Goal: Task Accomplishment & Management: Manage account settings

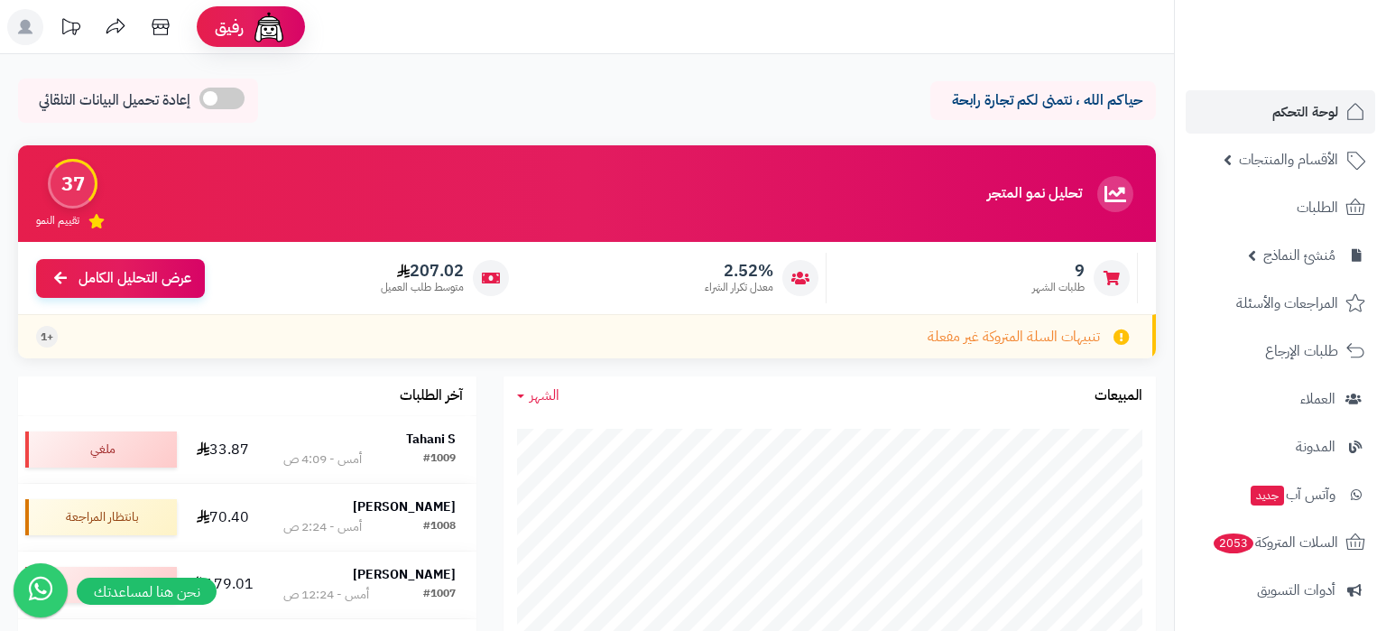
scroll to position [190, 0]
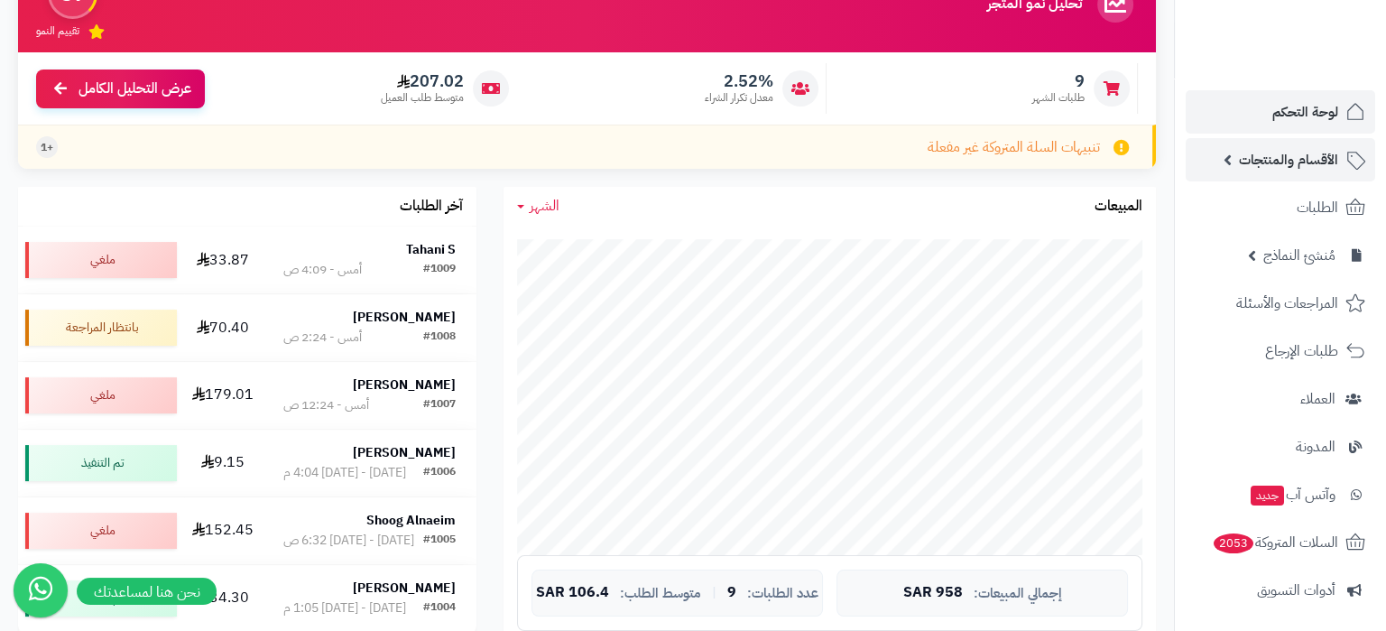
click at [1283, 169] on span "الأقسام والمنتجات" at bounding box center [1288, 159] width 99 height 25
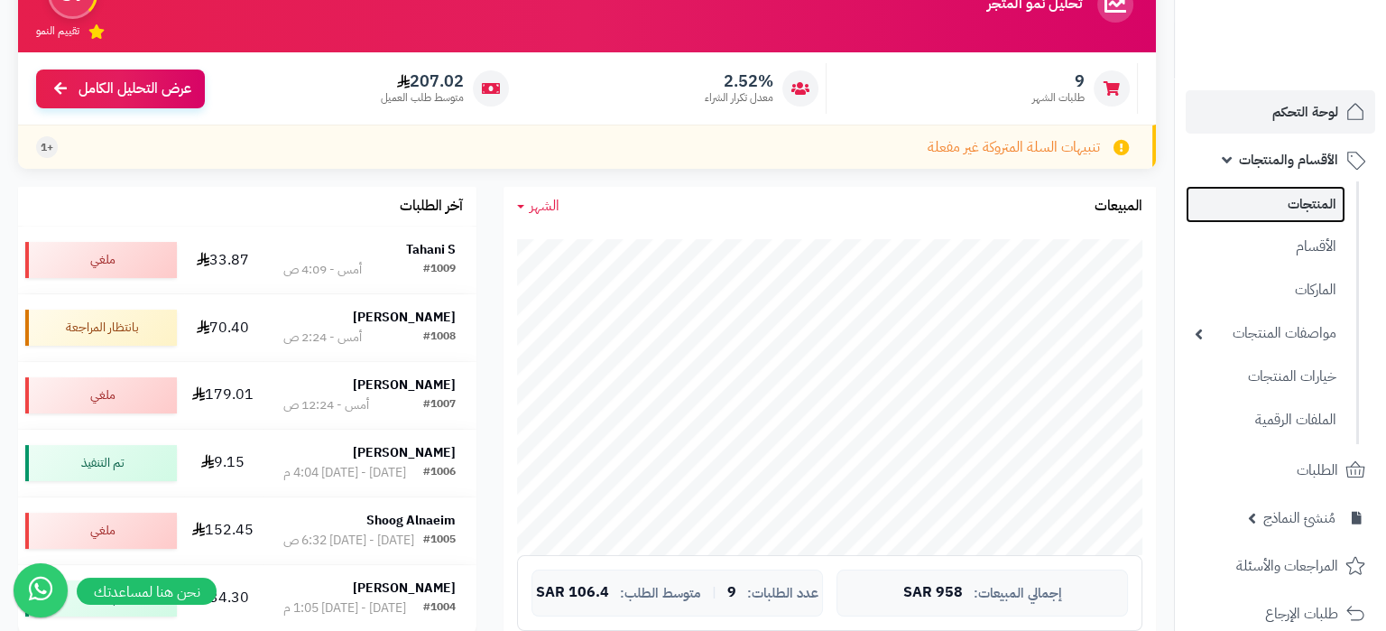
click at [1291, 218] on link "المنتجات" at bounding box center [1266, 204] width 160 height 37
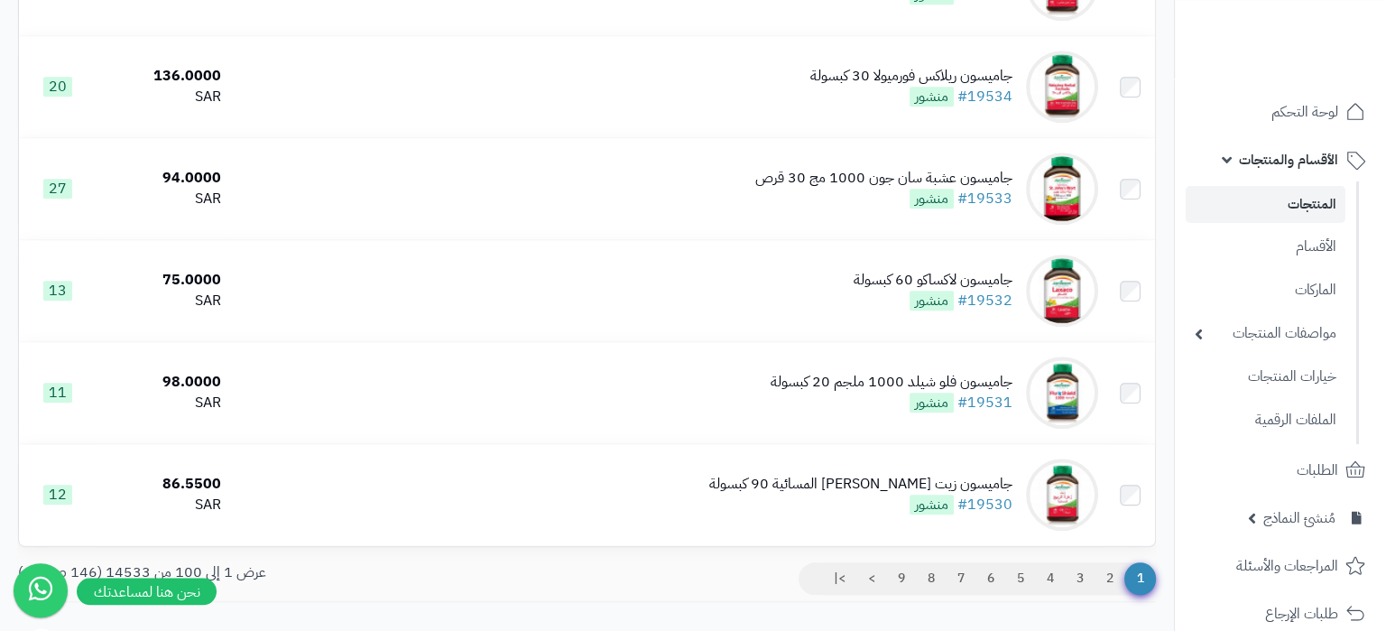
scroll to position [10053, 0]
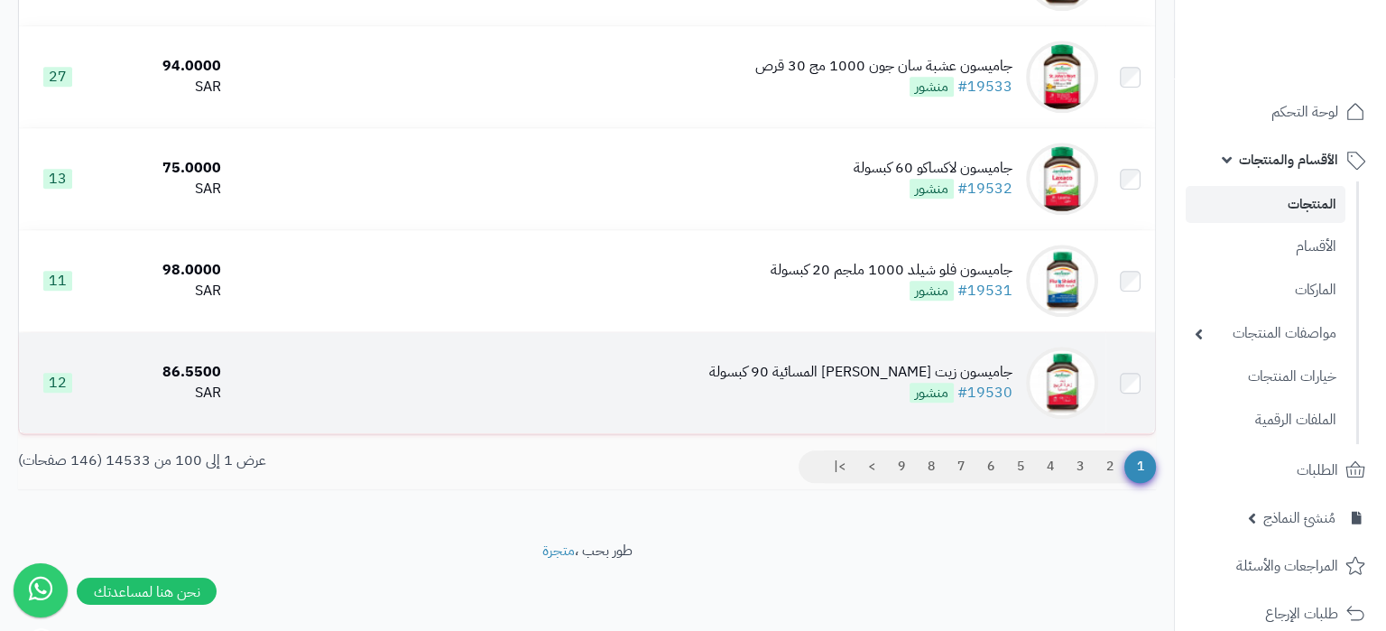
click at [729, 364] on td "جاميسون زيت زهرة الربيع المسائية 90 كبسولة #19530 منشور" at bounding box center [666, 382] width 876 height 101
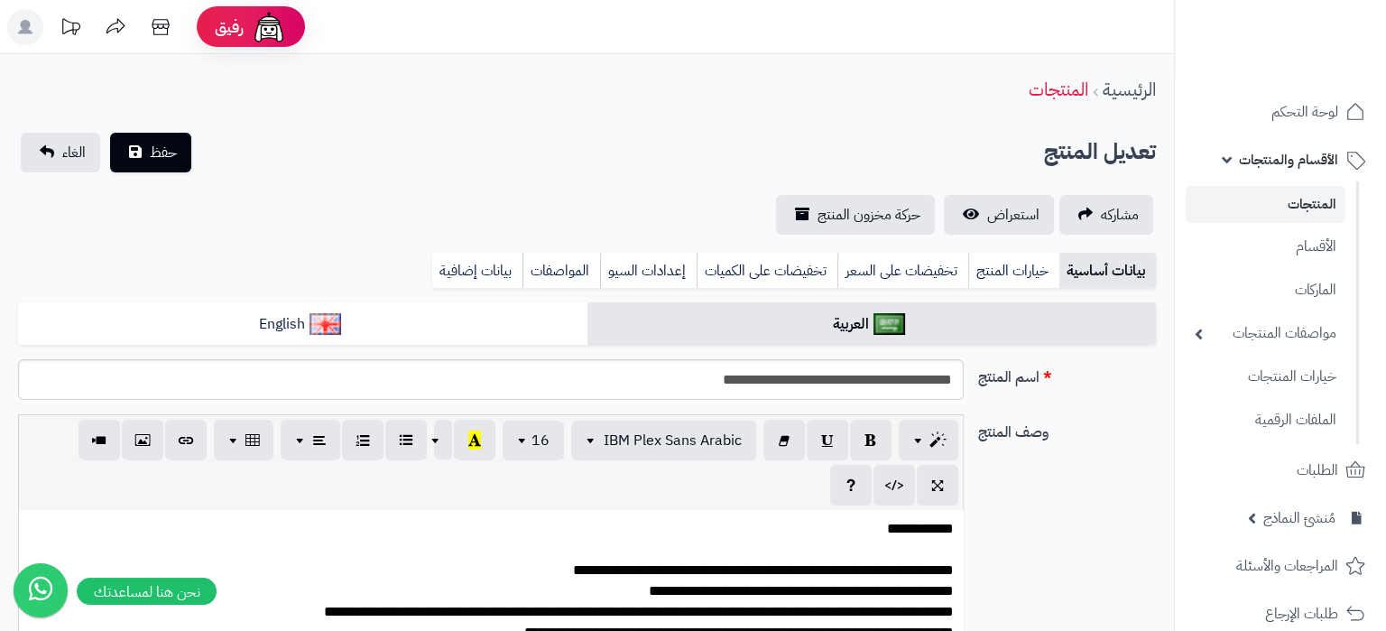
scroll to position [2093, 0]
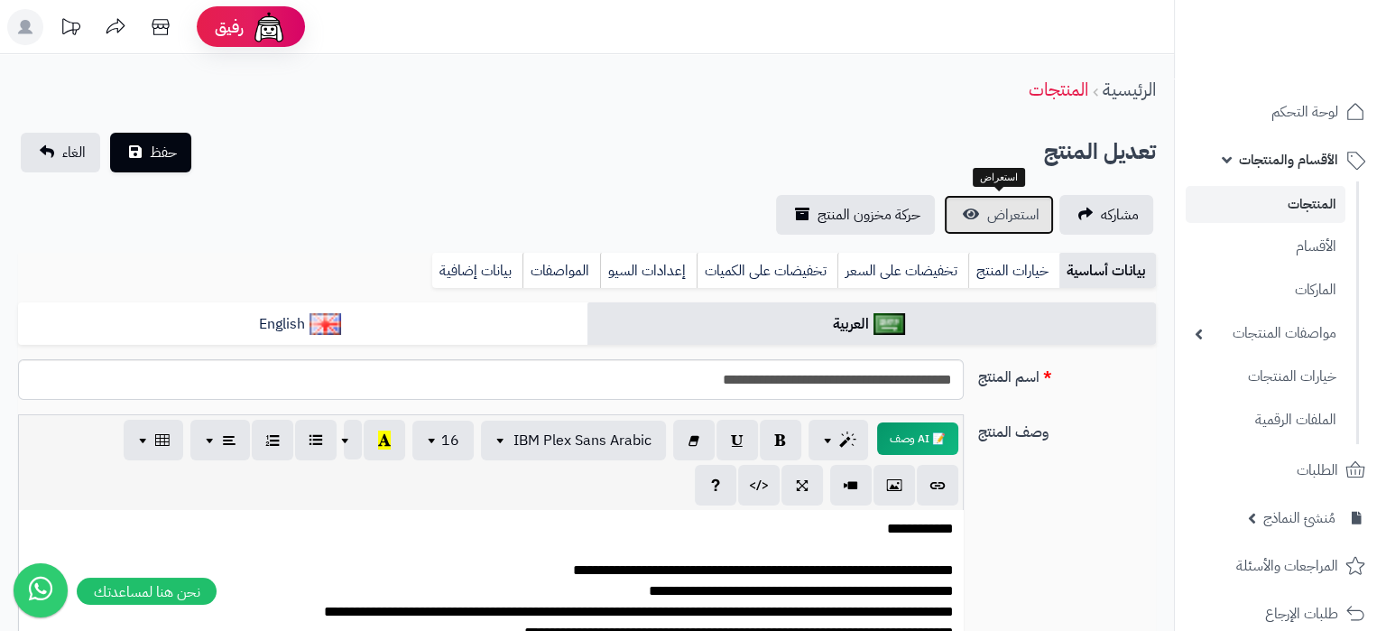
click at [1005, 206] on span "استعراض" at bounding box center [1013, 215] width 52 height 22
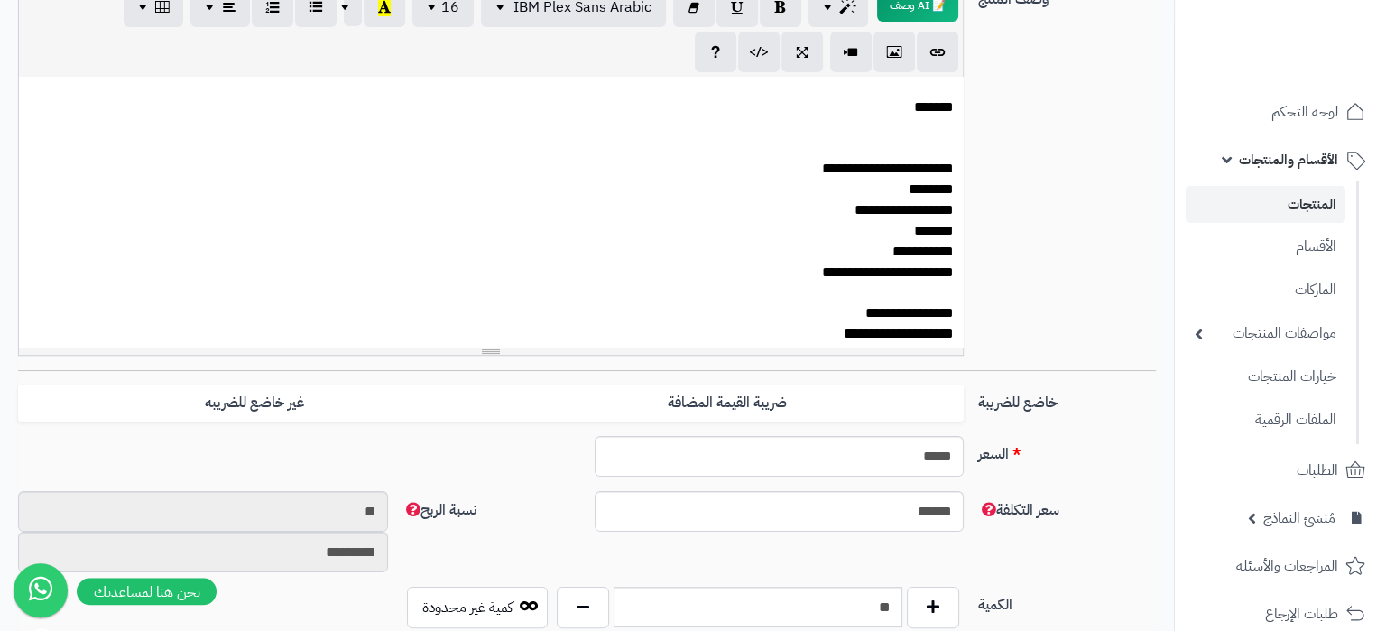
scroll to position [657, 0]
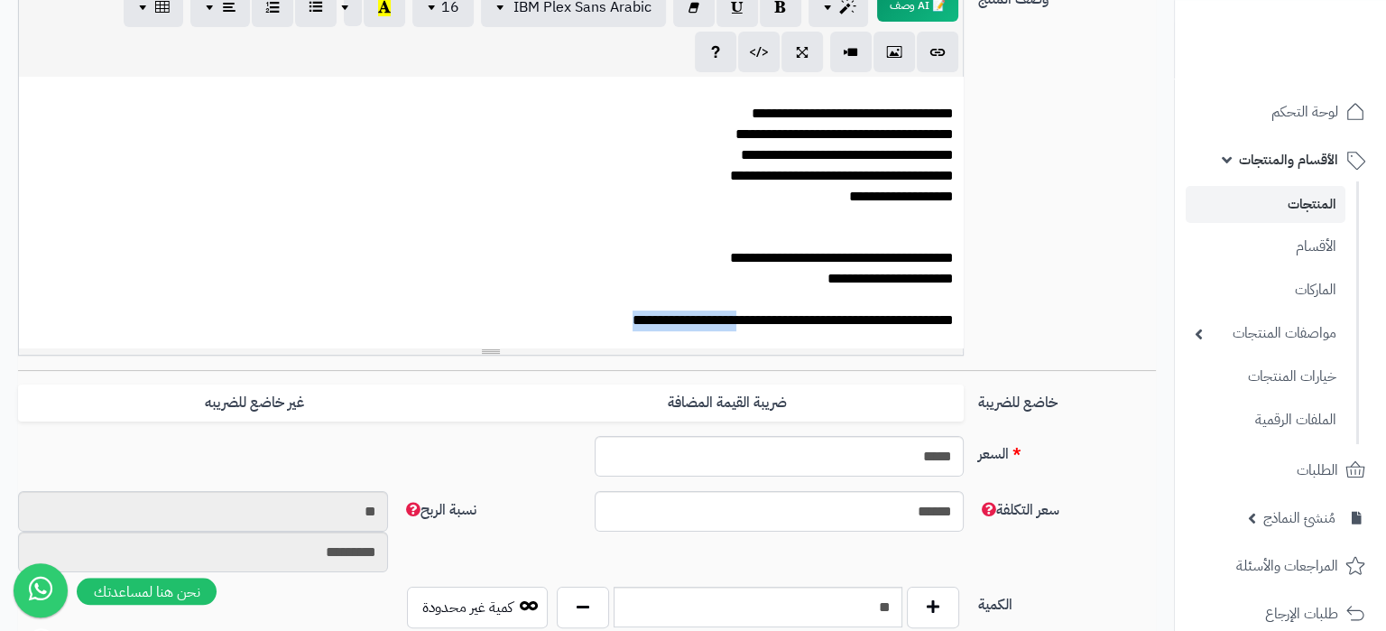
drag, startPoint x: 724, startPoint y: 321, endPoint x: 628, endPoint y: 337, distance: 96.9
click at [628, 337] on div "**********" at bounding box center [491, 212] width 944 height 271
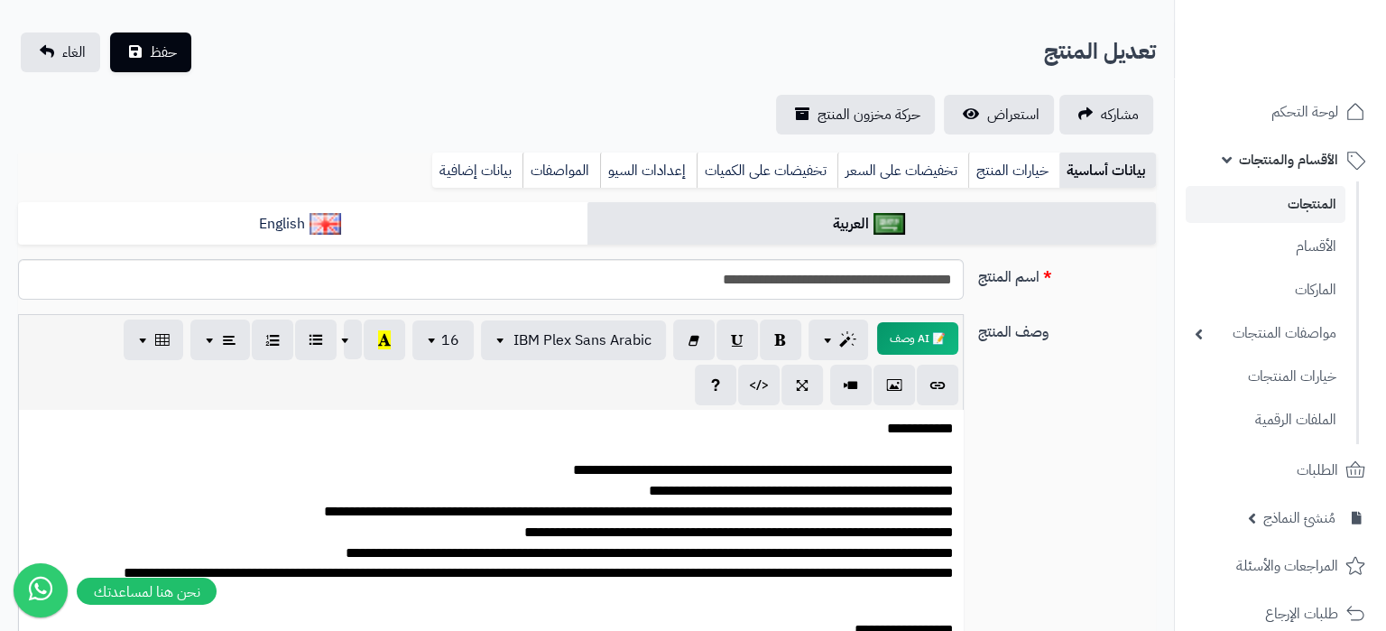
scroll to position [98, 0]
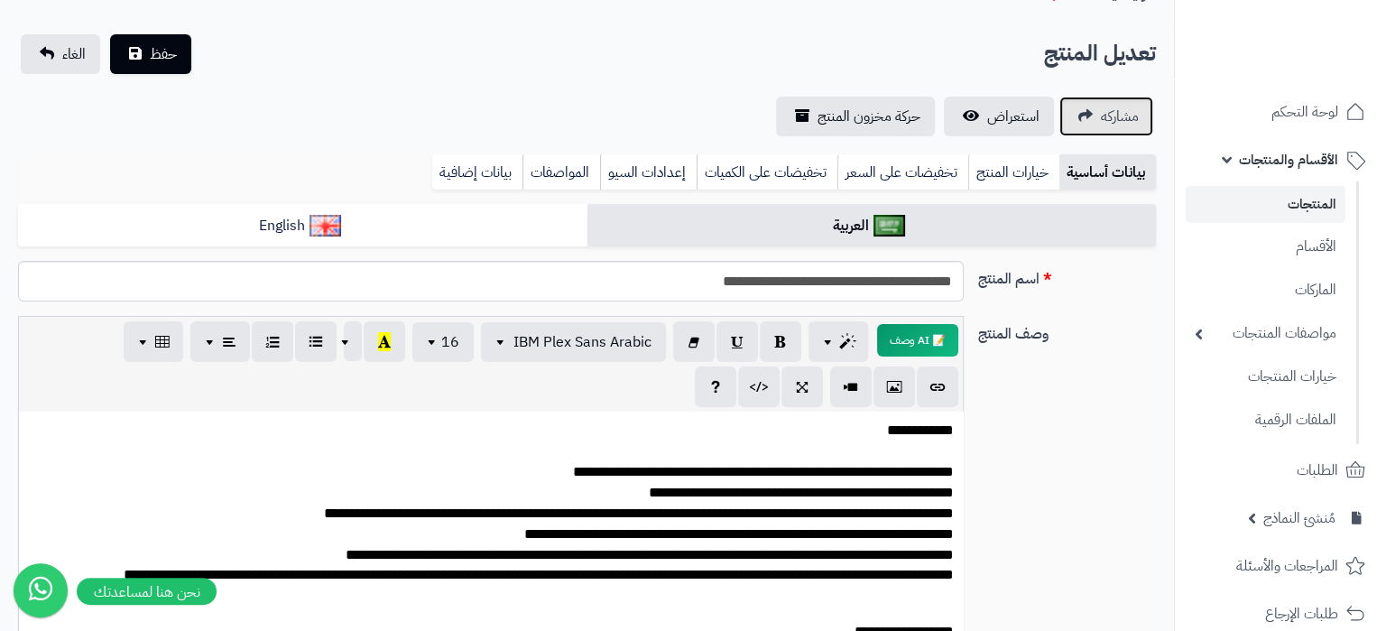
click at [1144, 115] on link "مشاركه" at bounding box center [1107, 117] width 94 height 40
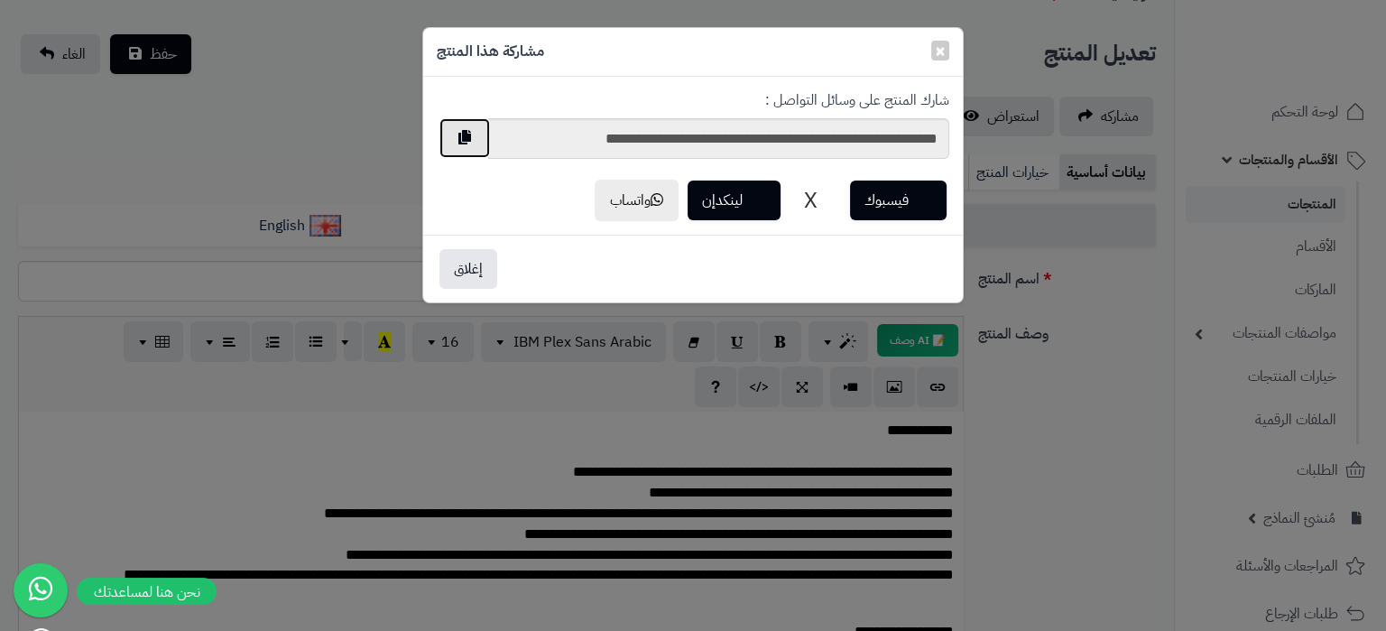
click at [461, 143] on button "button" at bounding box center [465, 138] width 51 height 40
click at [451, 264] on button "إغلاق" at bounding box center [469, 268] width 58 height 40
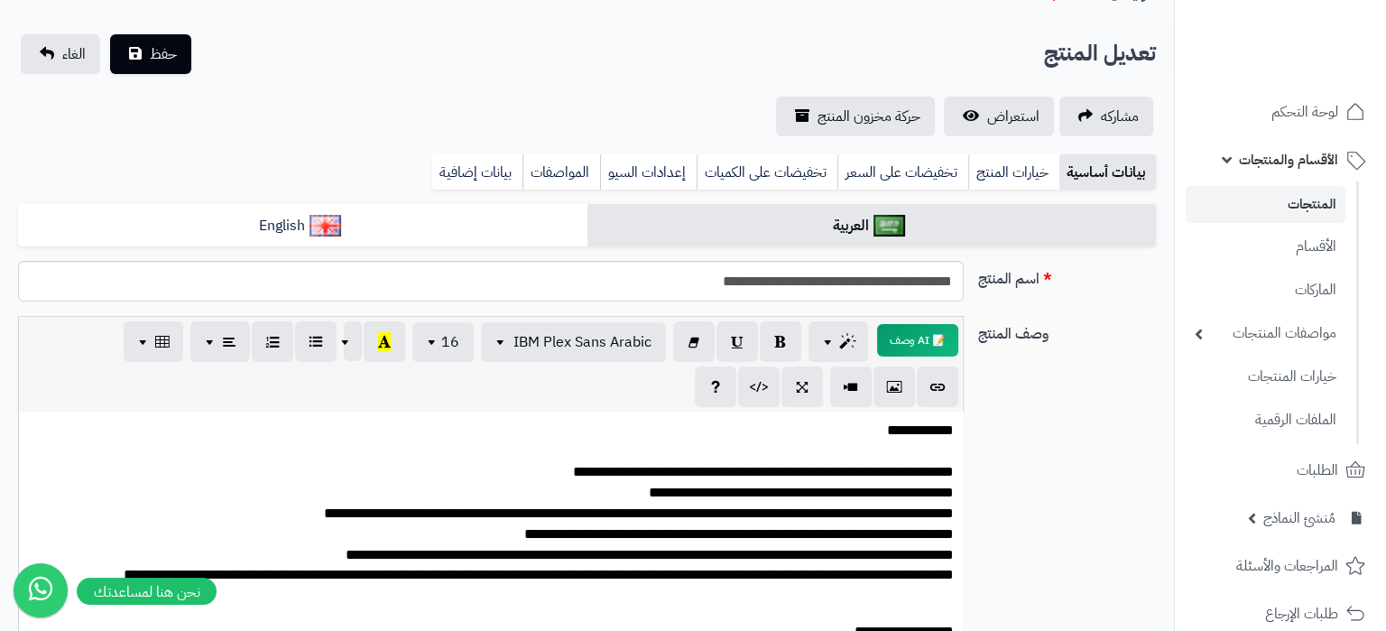
click at [402, 95] on div "**********" at bounding box center [587, 85] width 1174 height 102
click at [165, 60] on span "حفظ" at bounding box center [163, 53] width 27 height 22
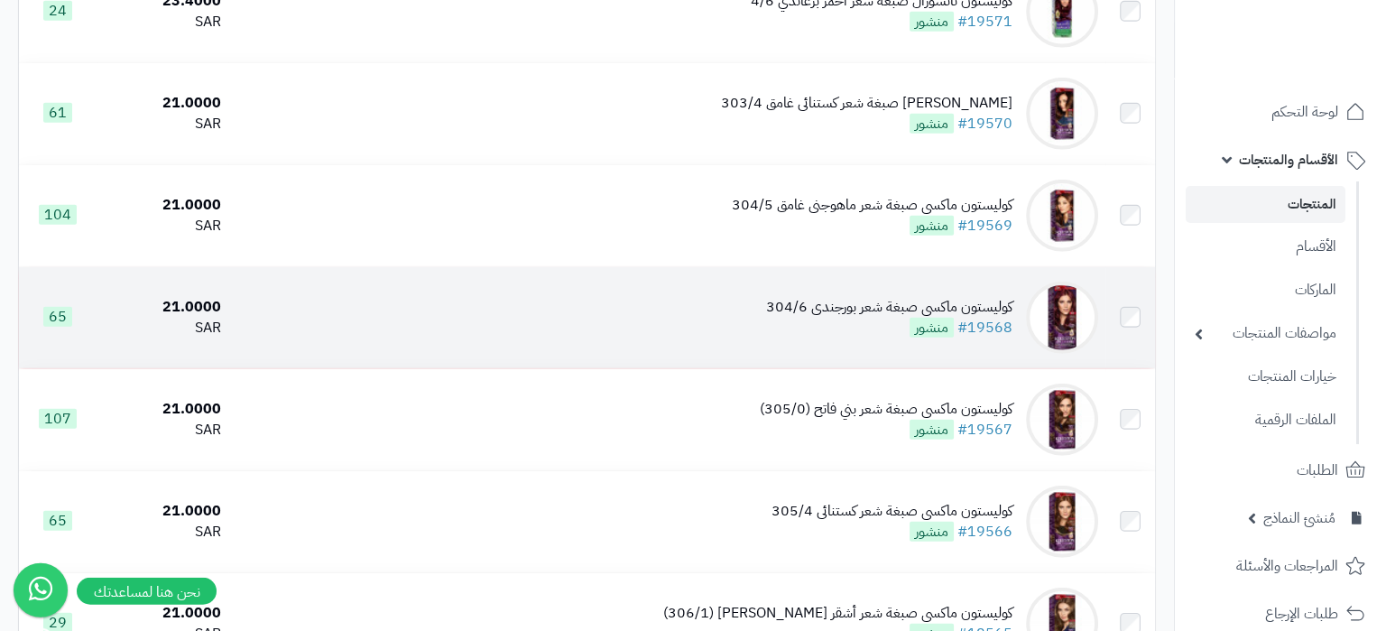
scroll to position [6329, 0]
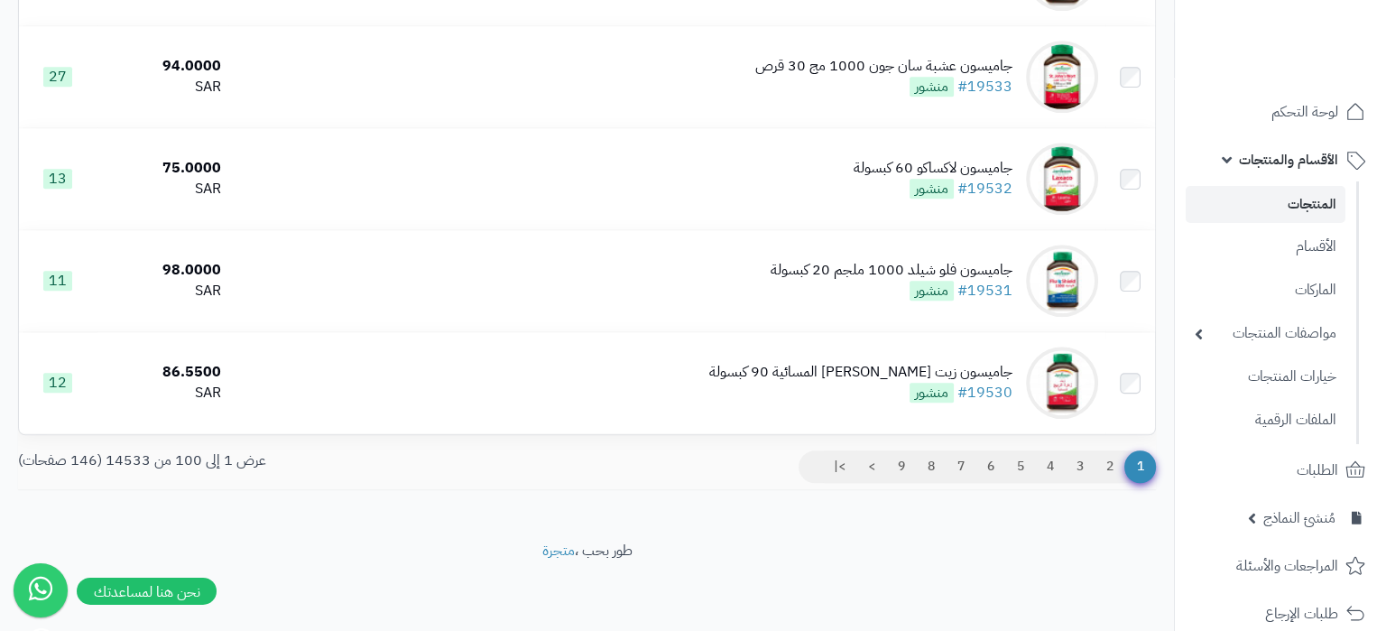
scroll to position [10053, 0]
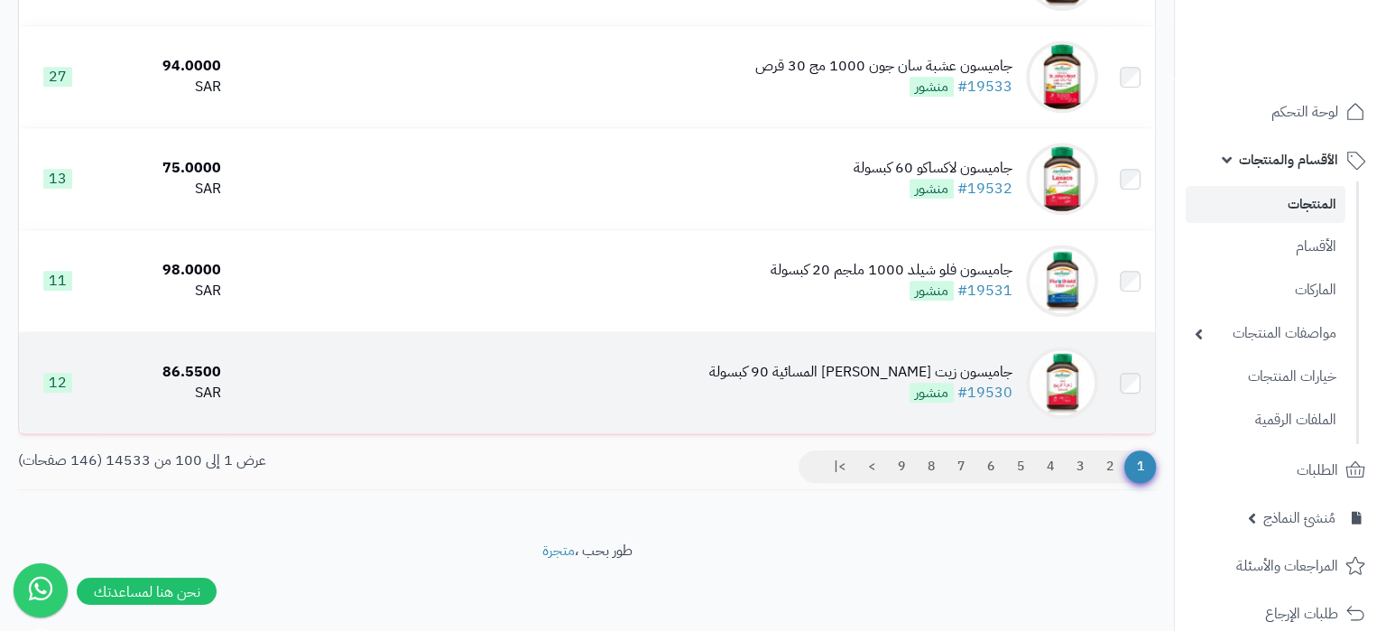
click at [586, 378] on td "جاميسون زيت زهرة الربيع المسائية 90 كبسولة #19530 منشور" at bounding box center [666, 382] width 876 height 101
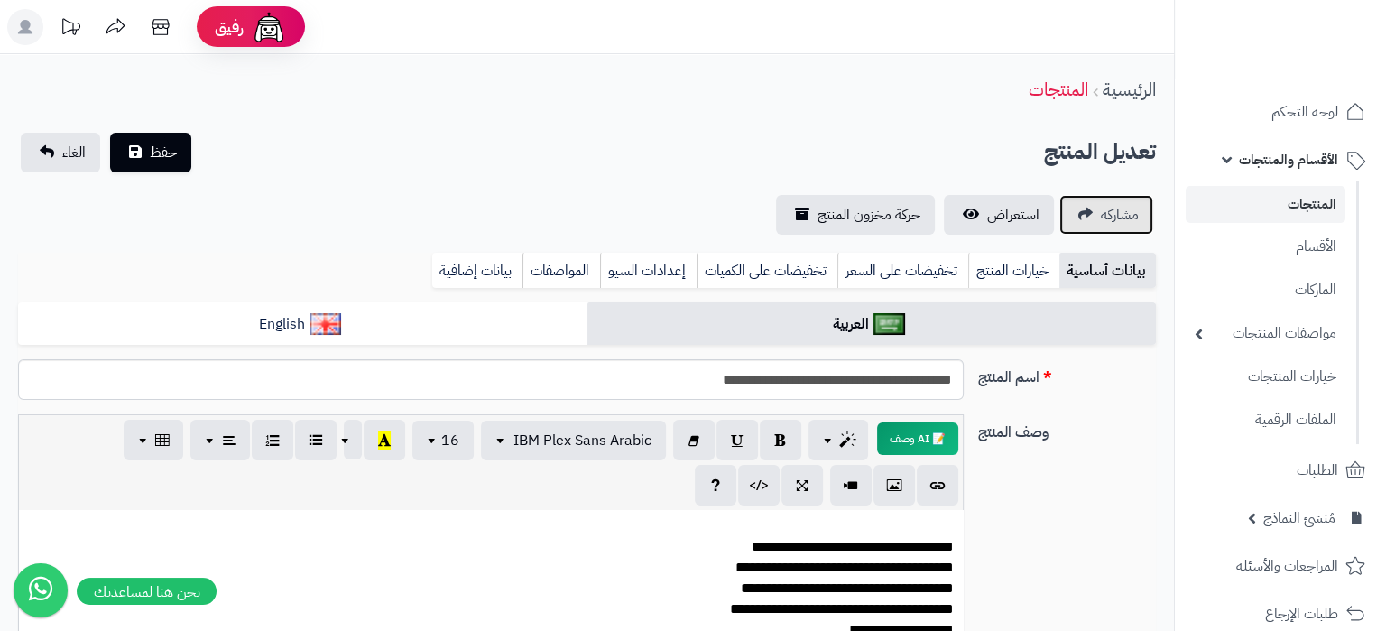
click at [1096, 215] on link "مشاركه" at bounding box center [1107, 215] width 94 height 40
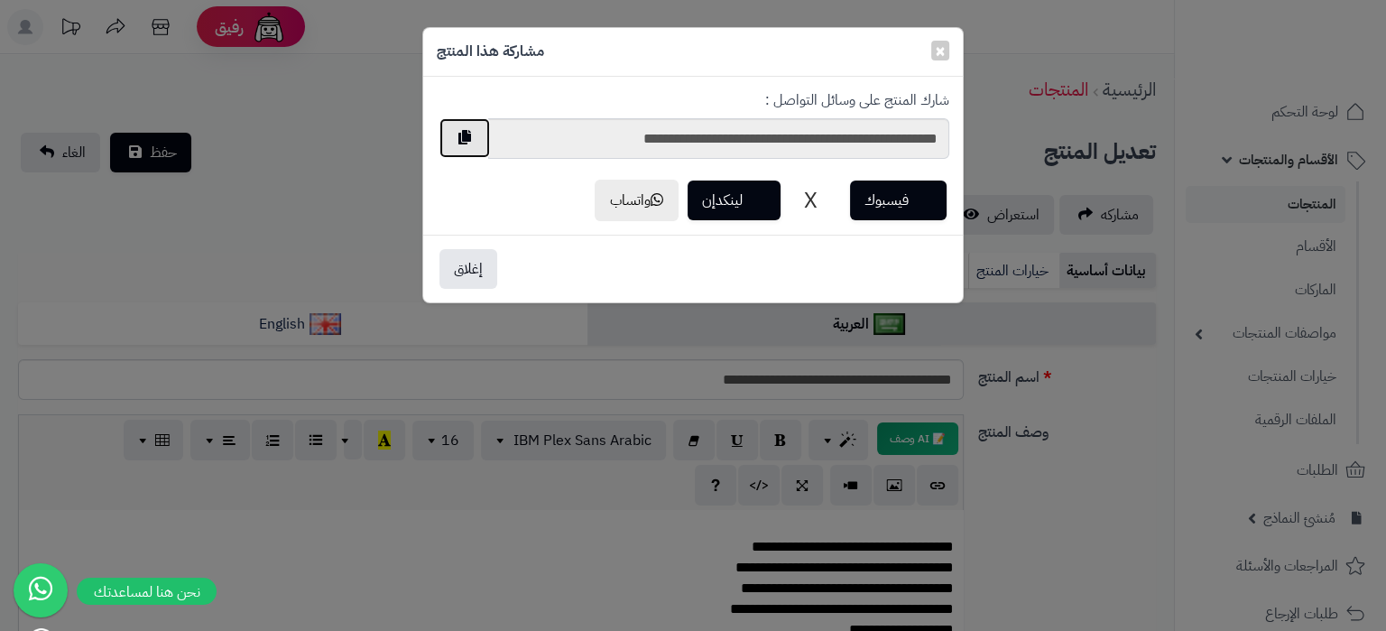
click at [459, 152] on button "button" at bounding box center [465, 138] width 51 height 40
click at [467, 147] on button "button" at bounding box center [465, 138] width 51 height 40
click at [944, 55] on span "×" at bounding box center [940, 49] width 11 height 27
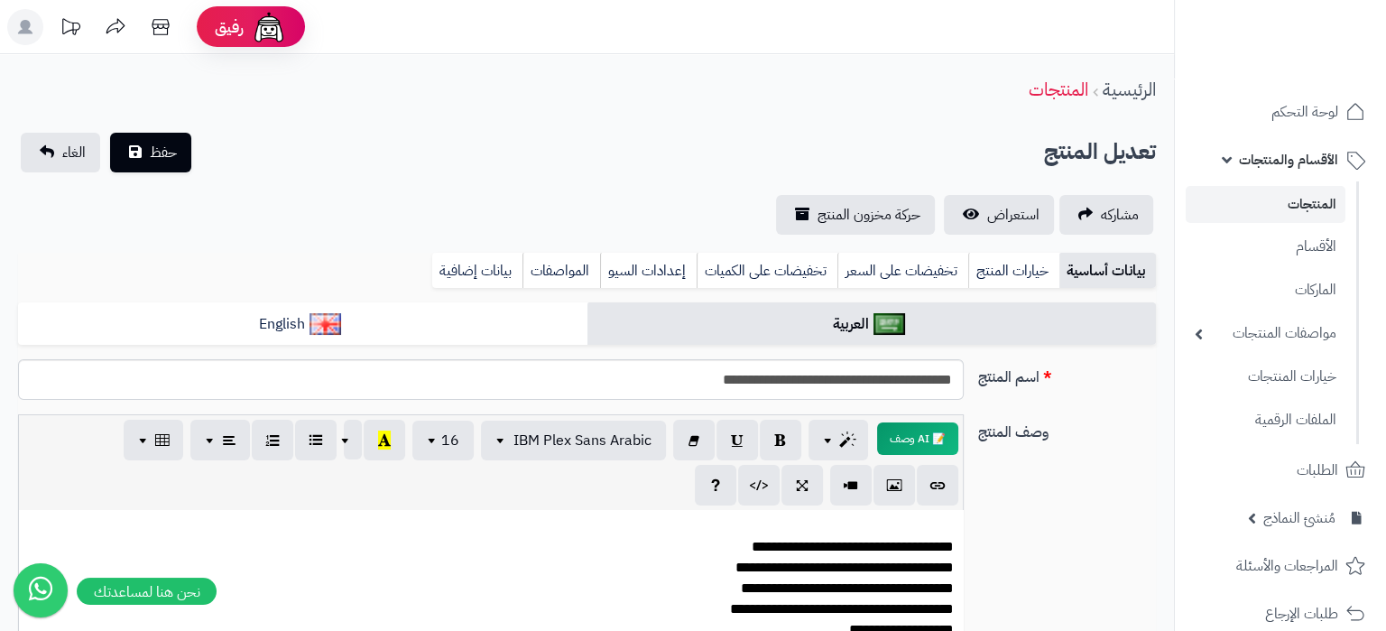
click at [1274, 196] on link "المنتجات" at bounding box center [1266, 204] width 160 height 37
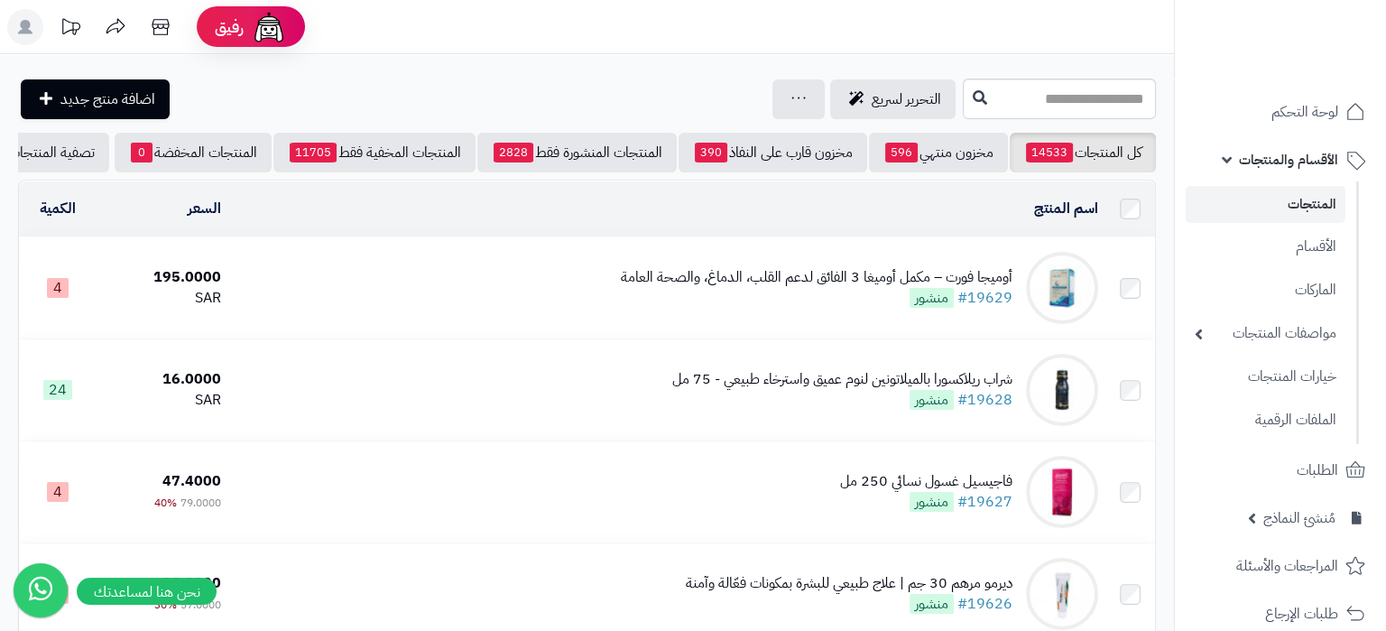
click at [31, 26] on rect at bounding box center [25, 27] width 36 height 36
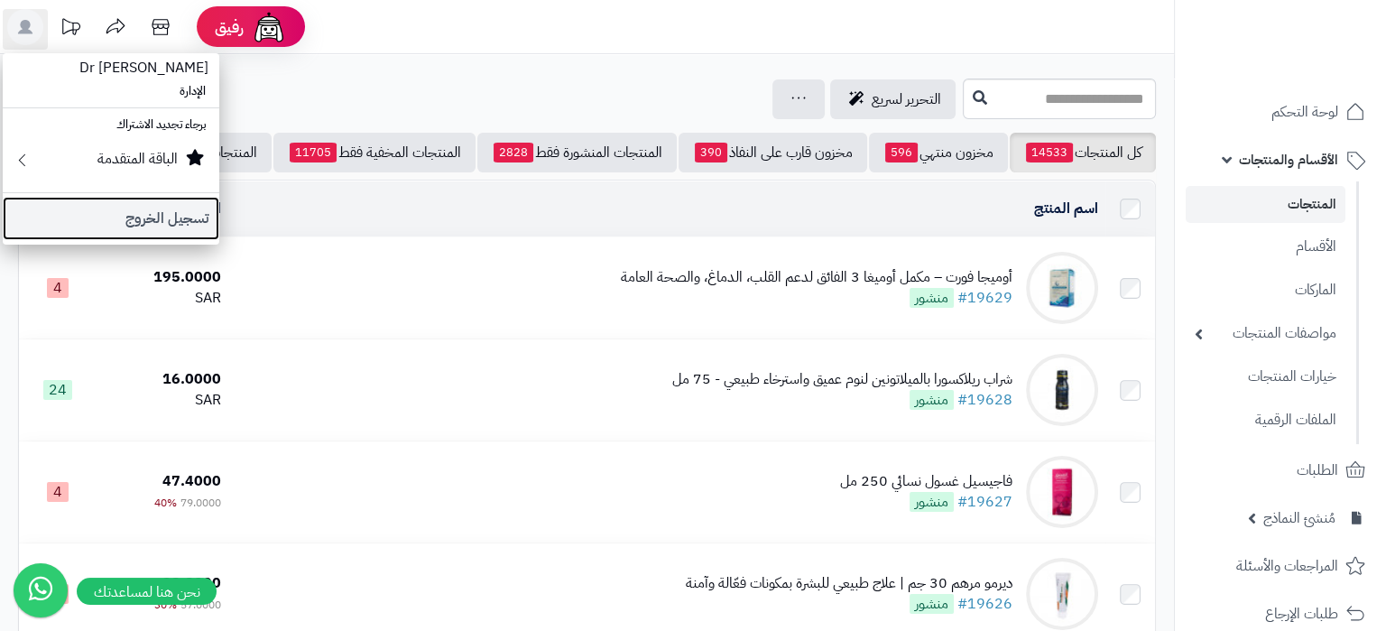
click at [129, 215] on link "تسجيل الخروج" at bounding box center [111, 218] width 217 height 43
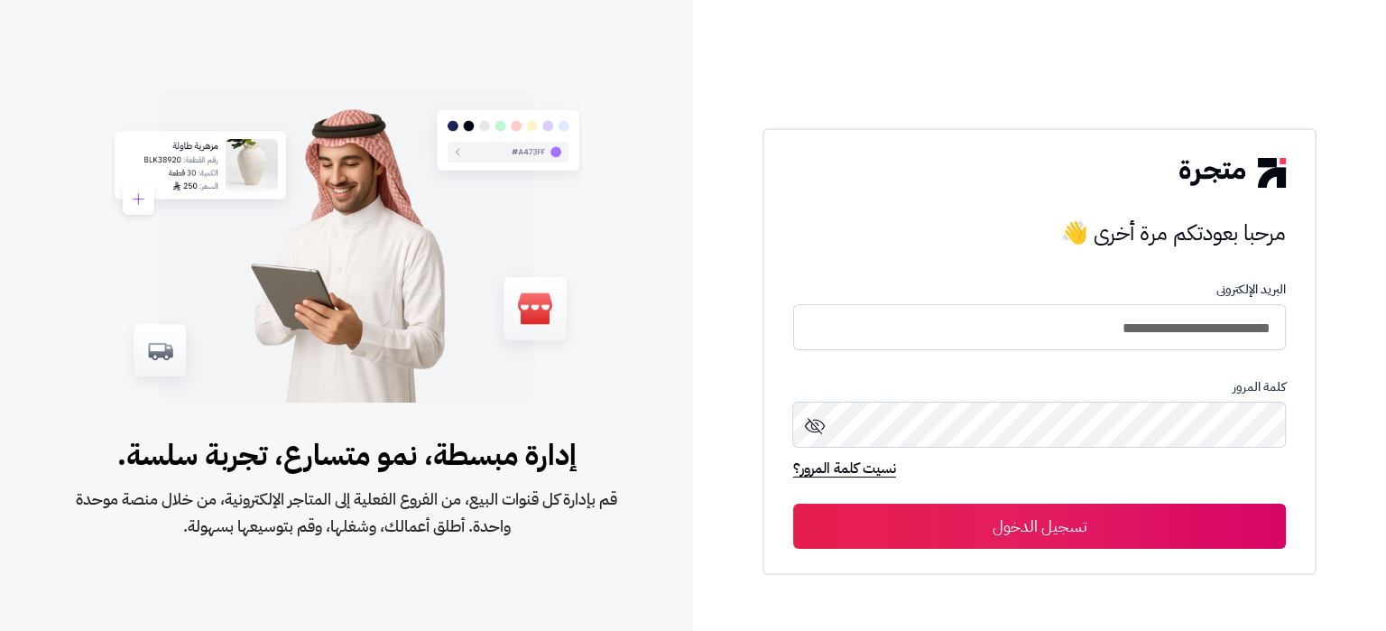
click at [1014, 517] on button "تسجيل الدخول" at bounding box center [1039, 526] width 493 height 45
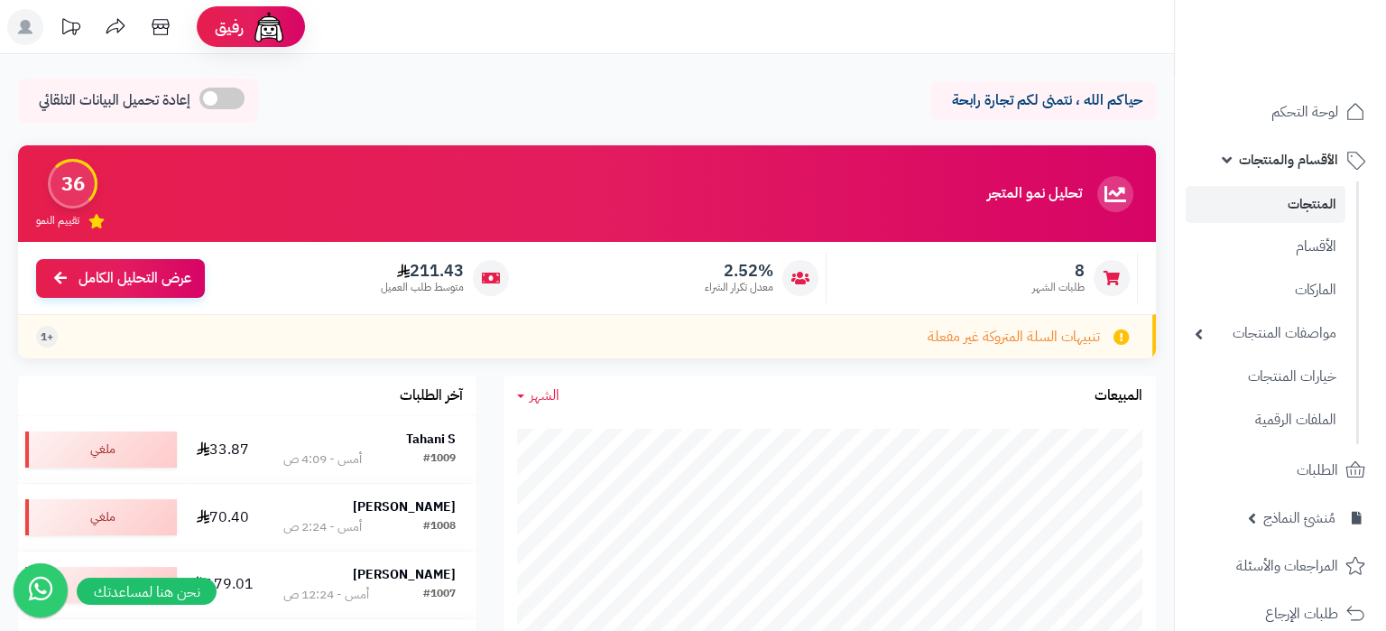
click at [1307, 193] on link "المنتجات" at bounding box center [1266, 204] width 160 height 37
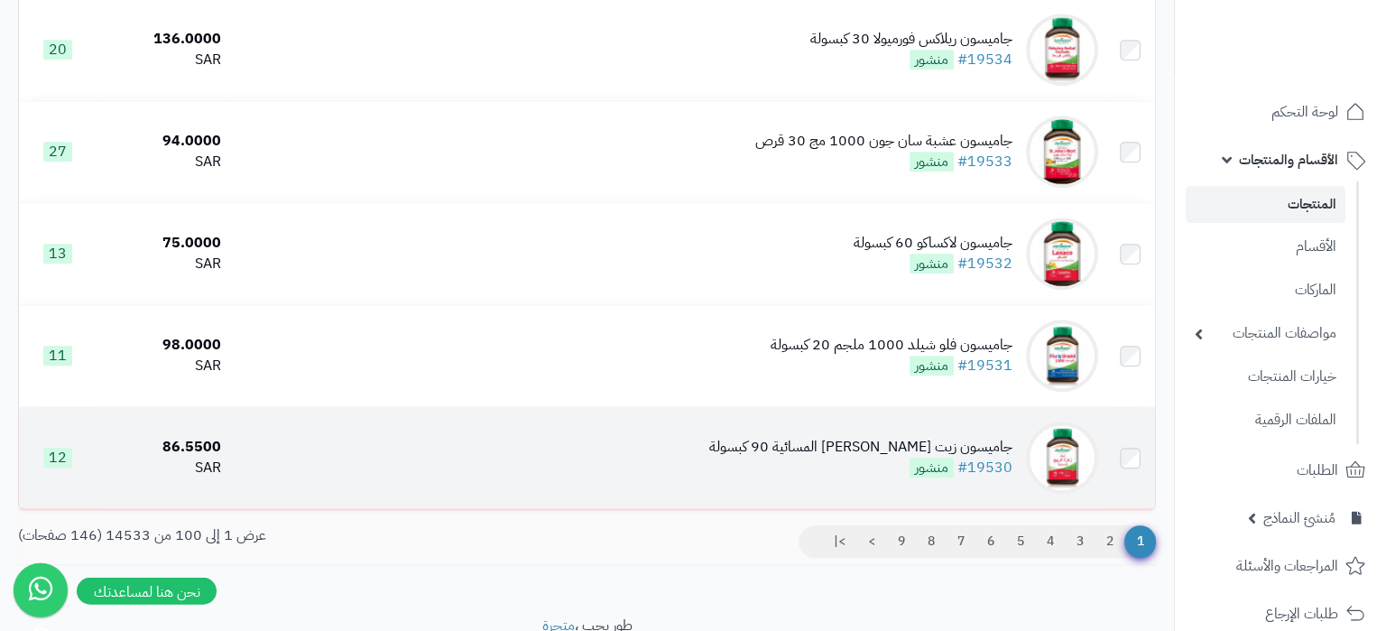
scroll to position [9958, 0]
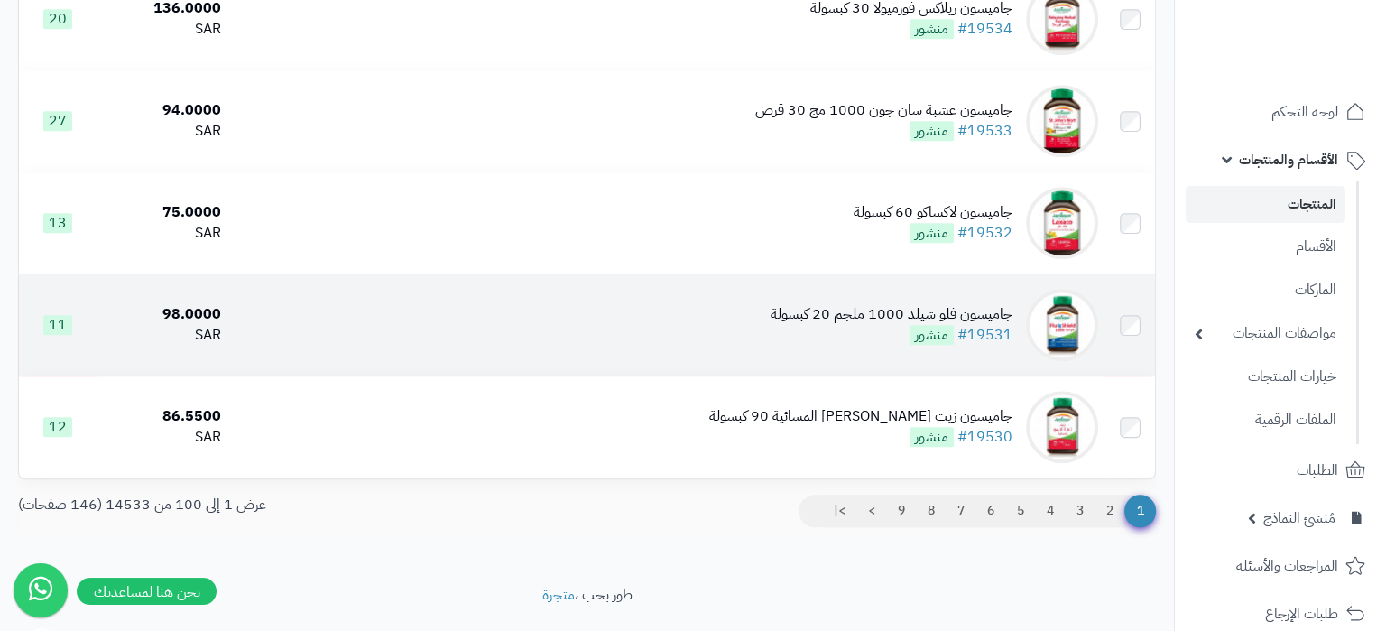
click at [840, 325] on div "جاميسون فلو شيلد 1000 ملجم 20 كبسولة" at bounding box center [892, 314] width 242 height 21
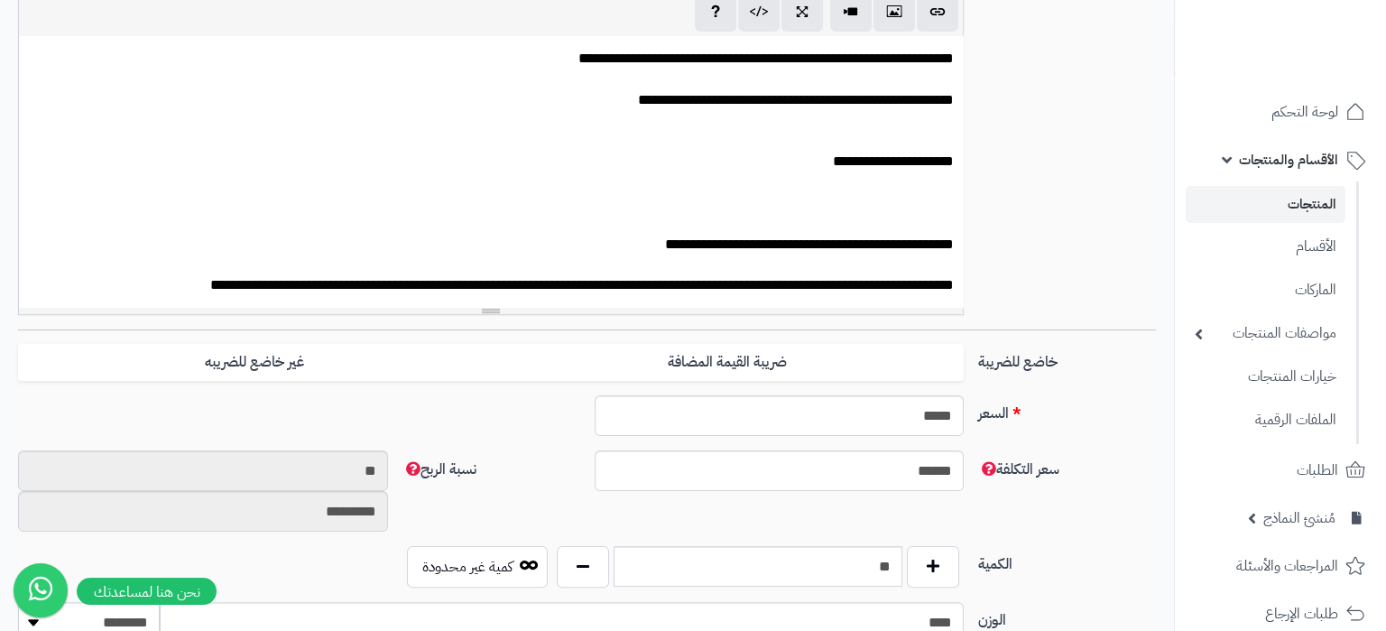
scroll to position [851, 0]
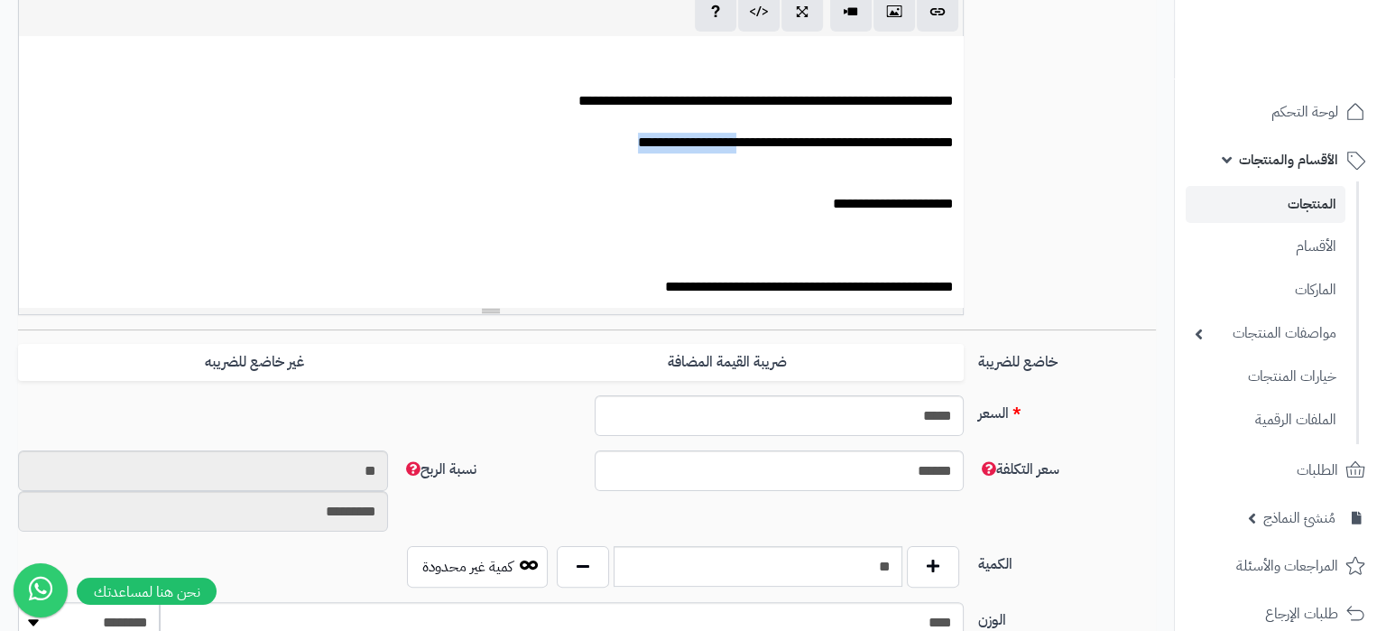
drag, startPoint x: 624, startPoint y: 145, endPoint x: 719, endPoint y: 151, distance: 95.8
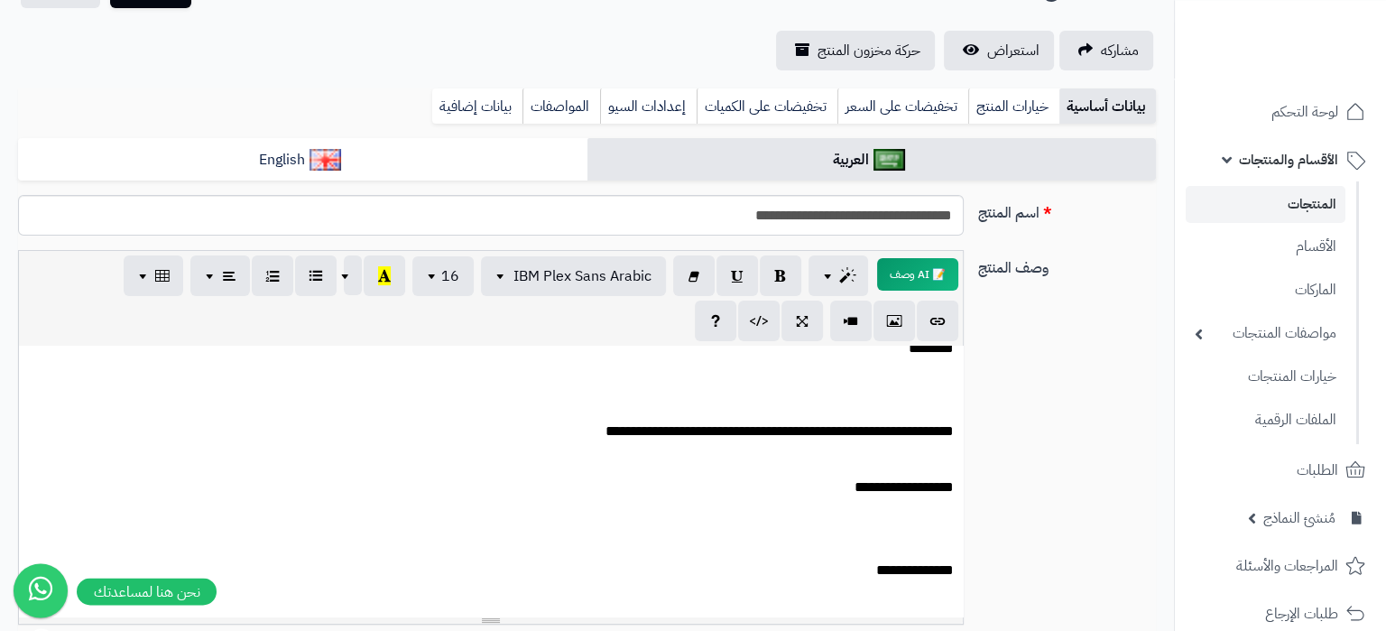
scroll to position [0, 0]
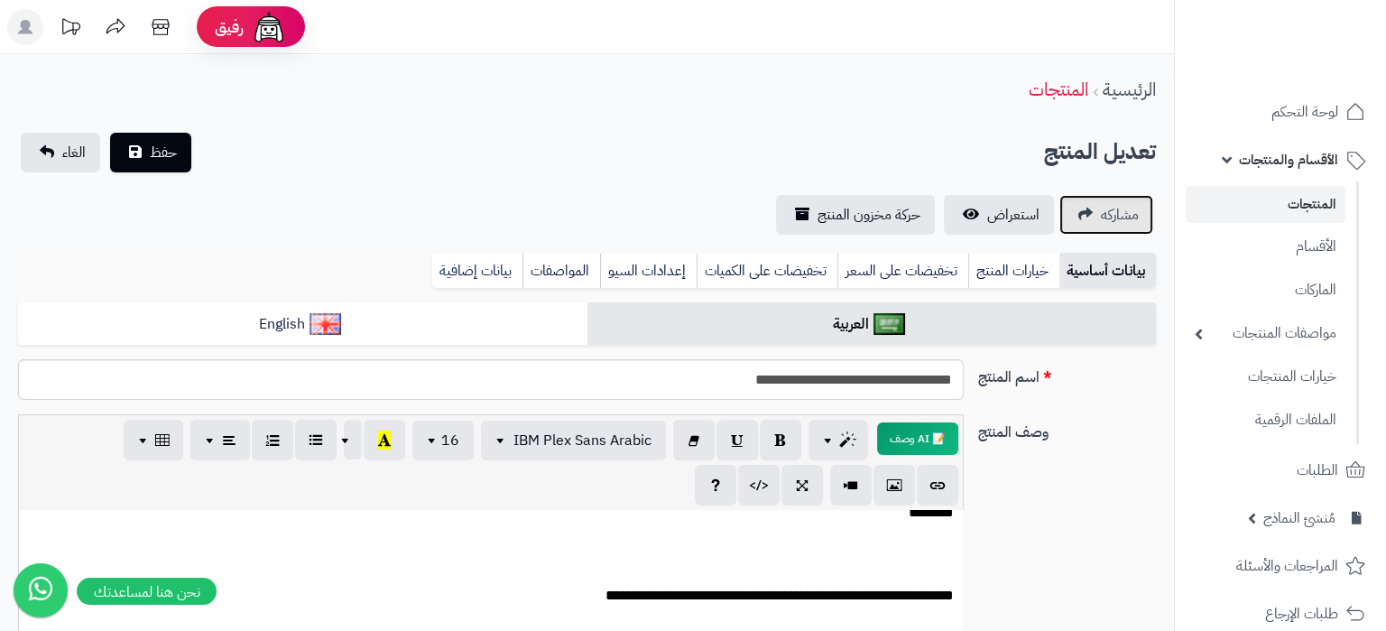
click at [1119, 209] on span "مشاركه" at bounding box center [1120, 215] width 38 height 22
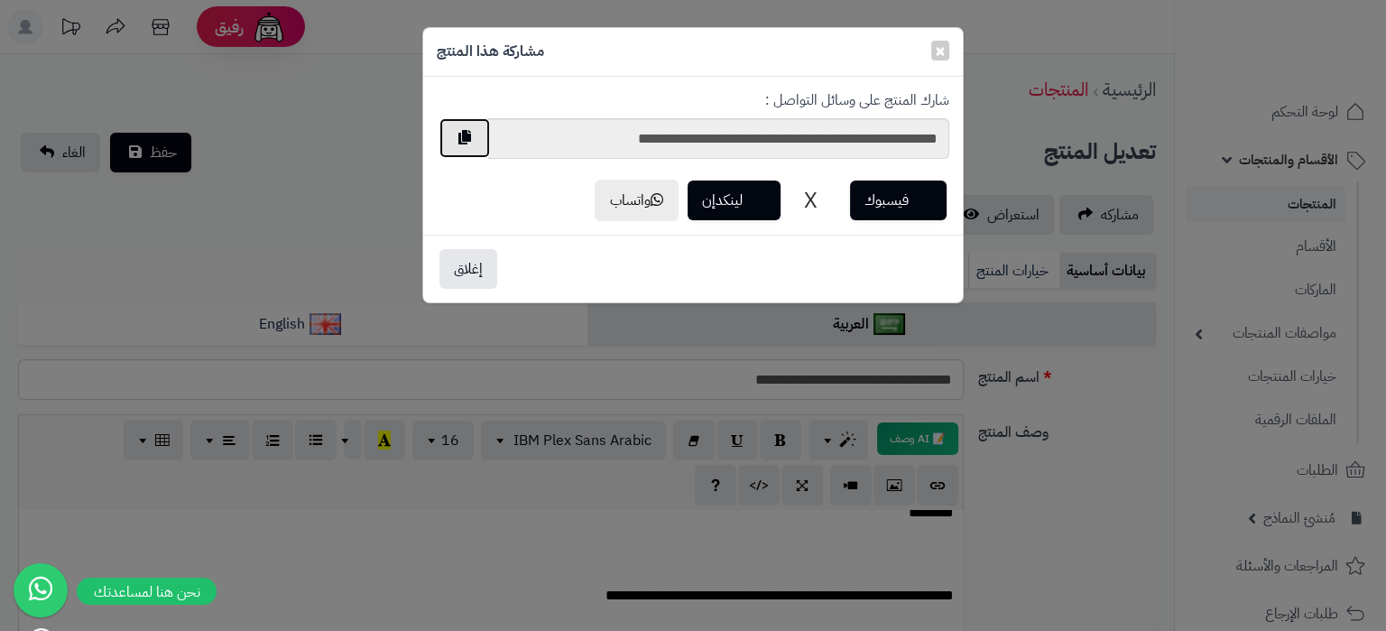
click at [468, 138] on button "button" at bounding box center [465, 138] width 51 height 40
click at [470, 144] on button "button" at bounding box center [465, 138] width 51 height 40
click at [473, 273] on button "إغلاق" at bounding box center [469, 268] width 58 height 40
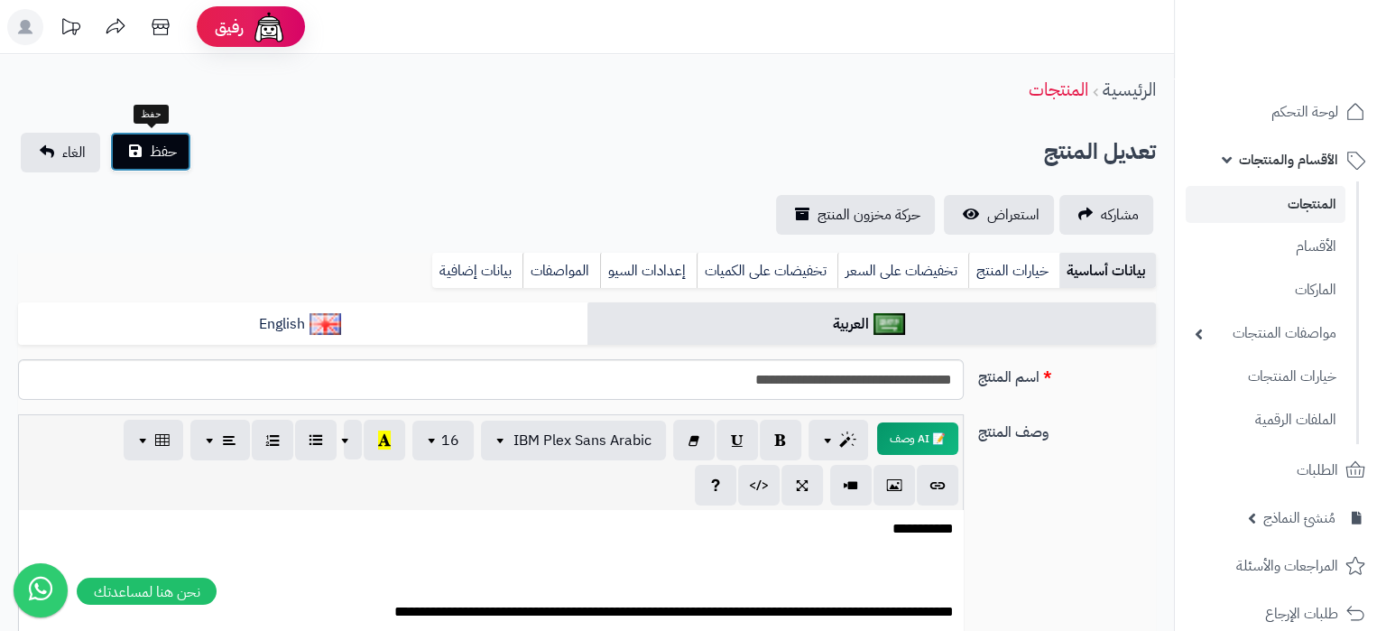
click at [146, 153] on button "حفظ" at bounding box center [150, 152] width 81 height 40
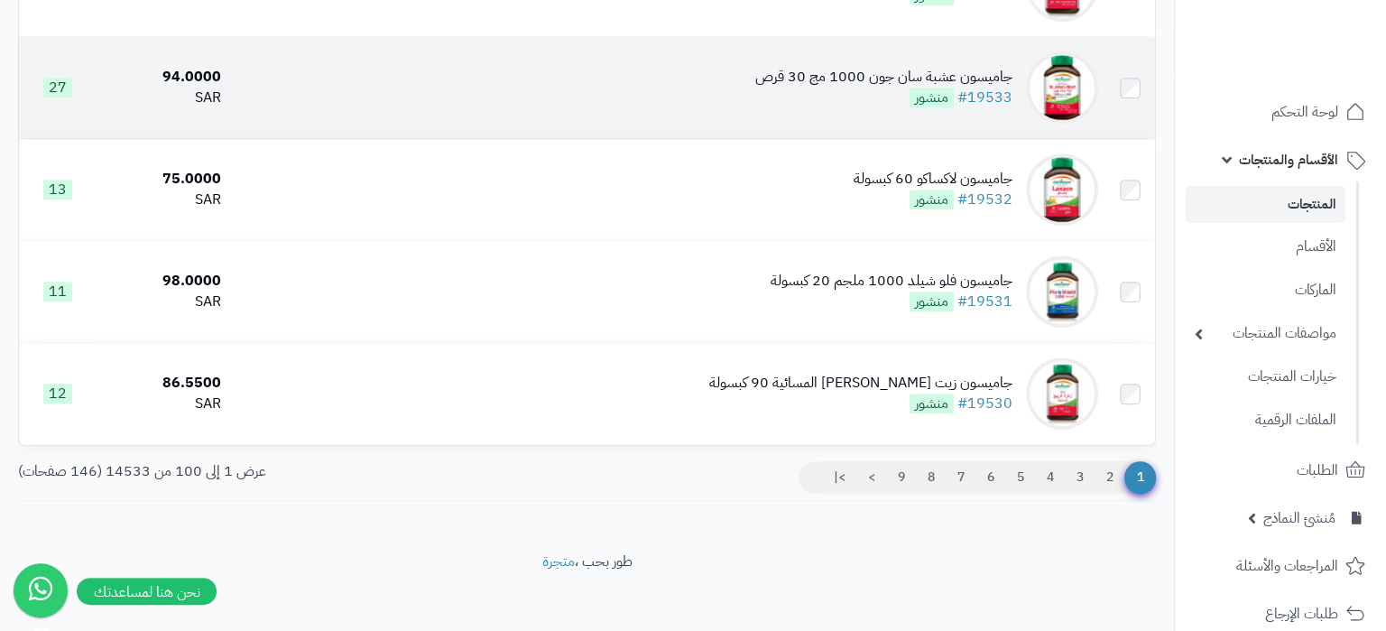
scroll to position [9958, 0]
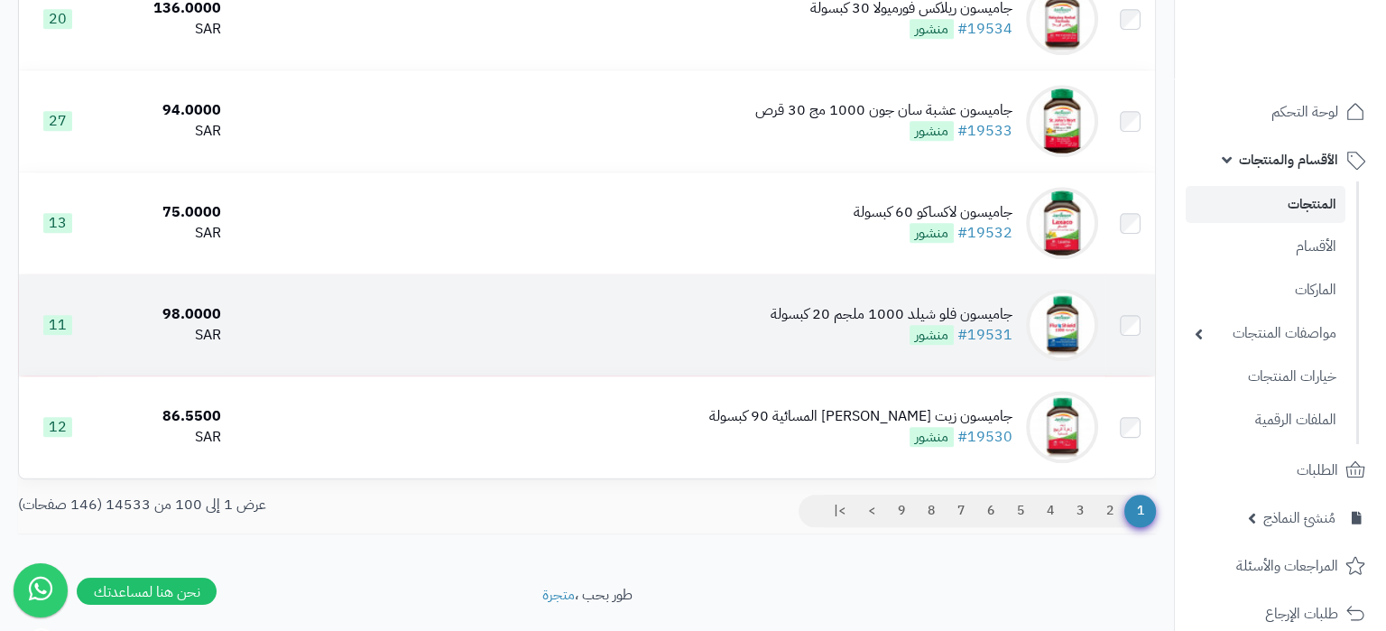
click at [799, 346] on div "جاميسون فلو شيلد 1000 ملجم 20 كبسولة #19531 منشور" at bounding box center [892, 325] width 242 height 42
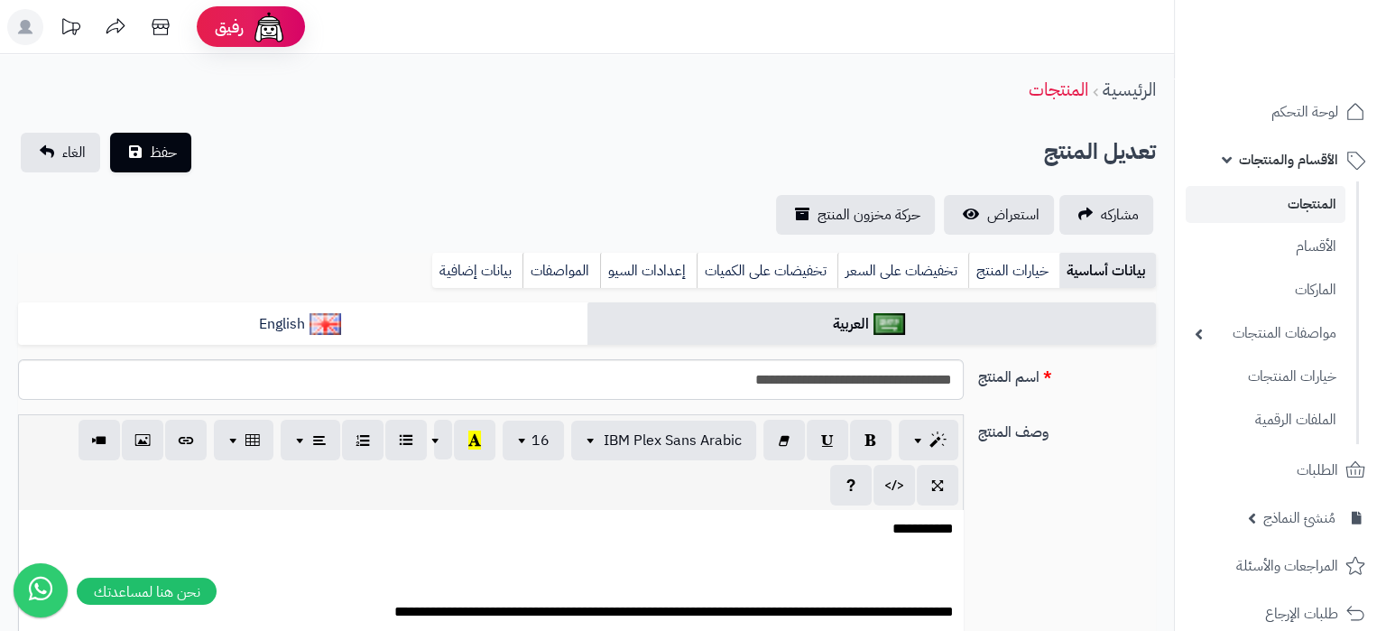
scroll to position [2093, 0]
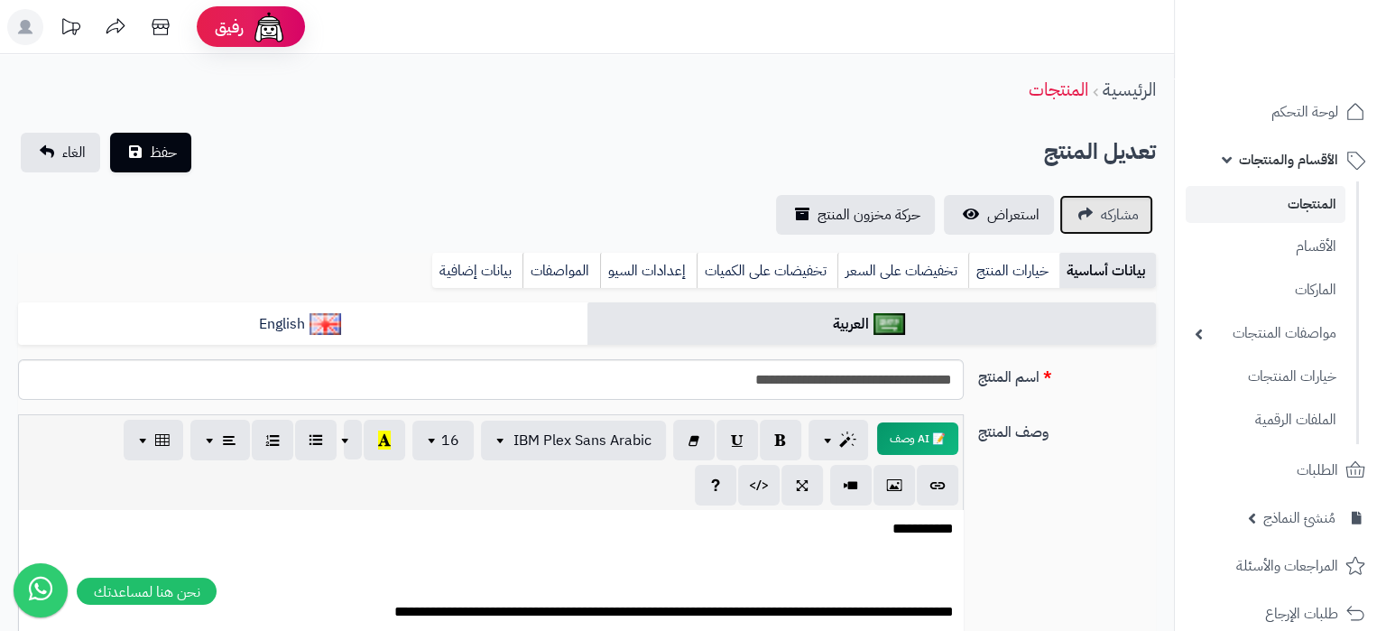
click at [1120, 219] on span "مشاركه" at bounding box center [1120, 215] width 38 height 22
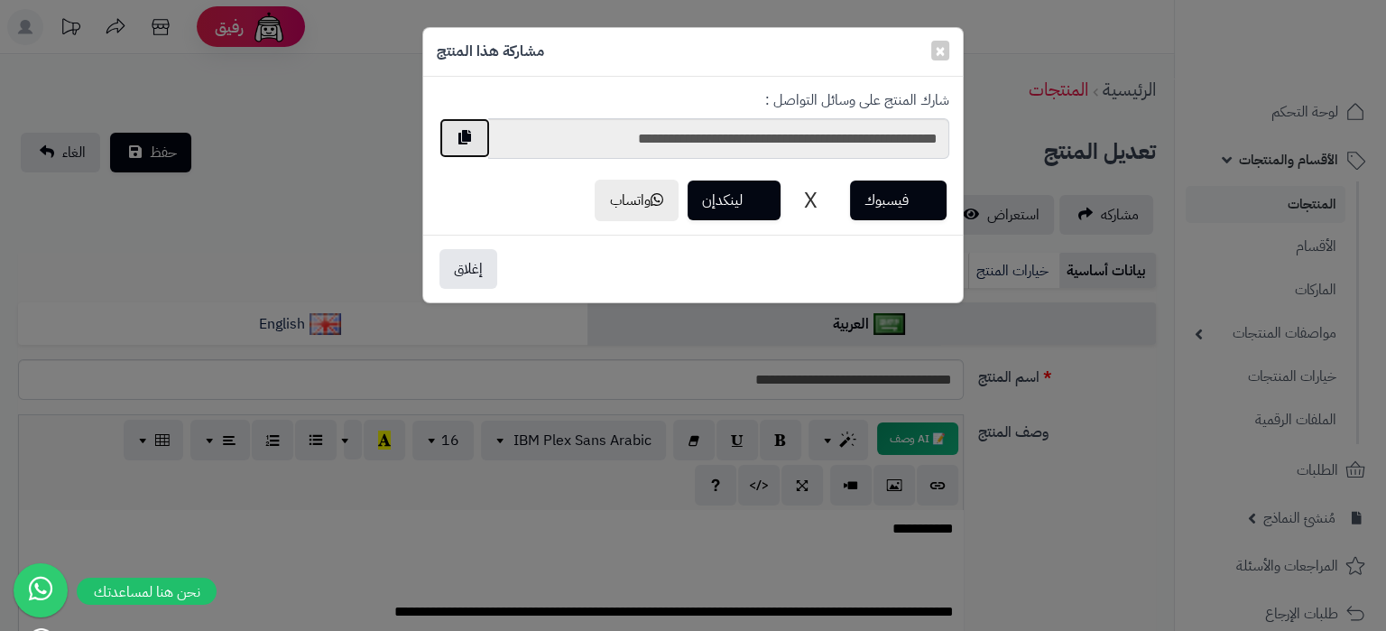
click at [463, 143] on button "button" at bounding box center [465, 138] width 51 height 40
click at [471, 158] on span at bounding box center [462, 138] width 51 height 41
click at [472, 150] on button "button" at bounding box center [465, 138] width 51 height 40
click at [943, 57] on span "×" at bounding box center [940, 49] width 11 height 27
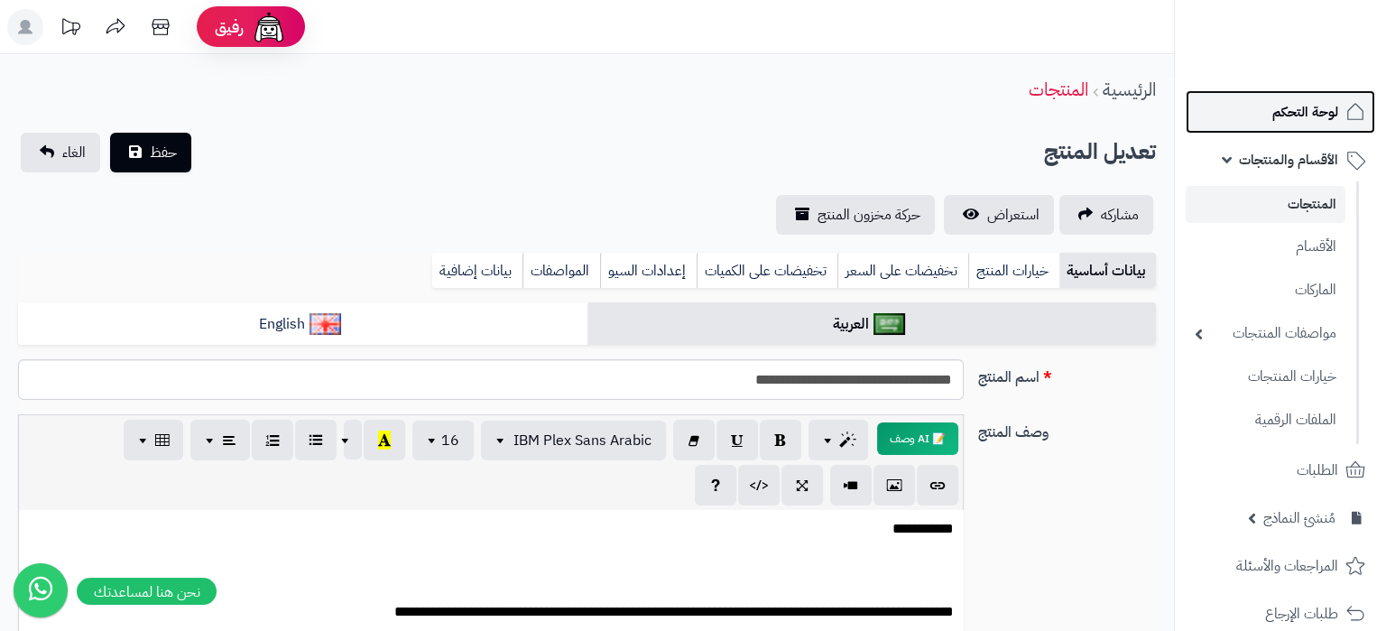
click at [1319, 115] on span "لوحة التحكم" at bounding box center [1306, 111] width 66 height 25
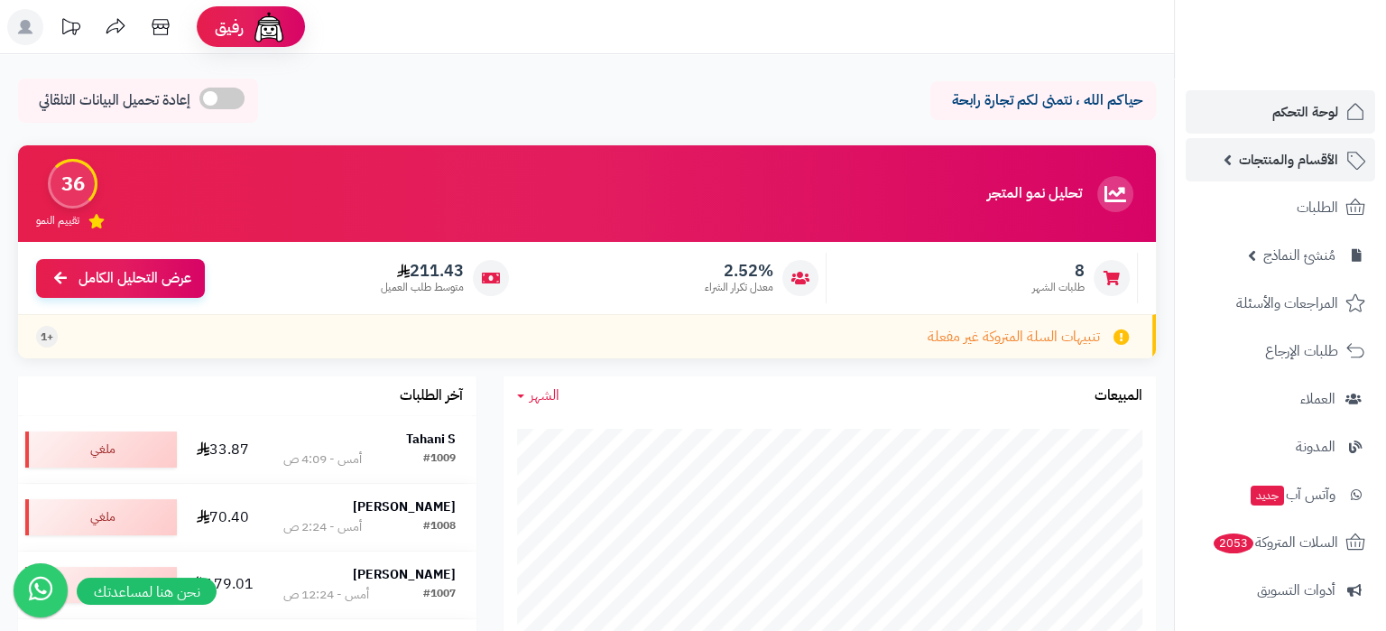
click at [1274, 144] on link "الأقسام والمنتجات" at bounding box center [1281, 159] width 190 height 43
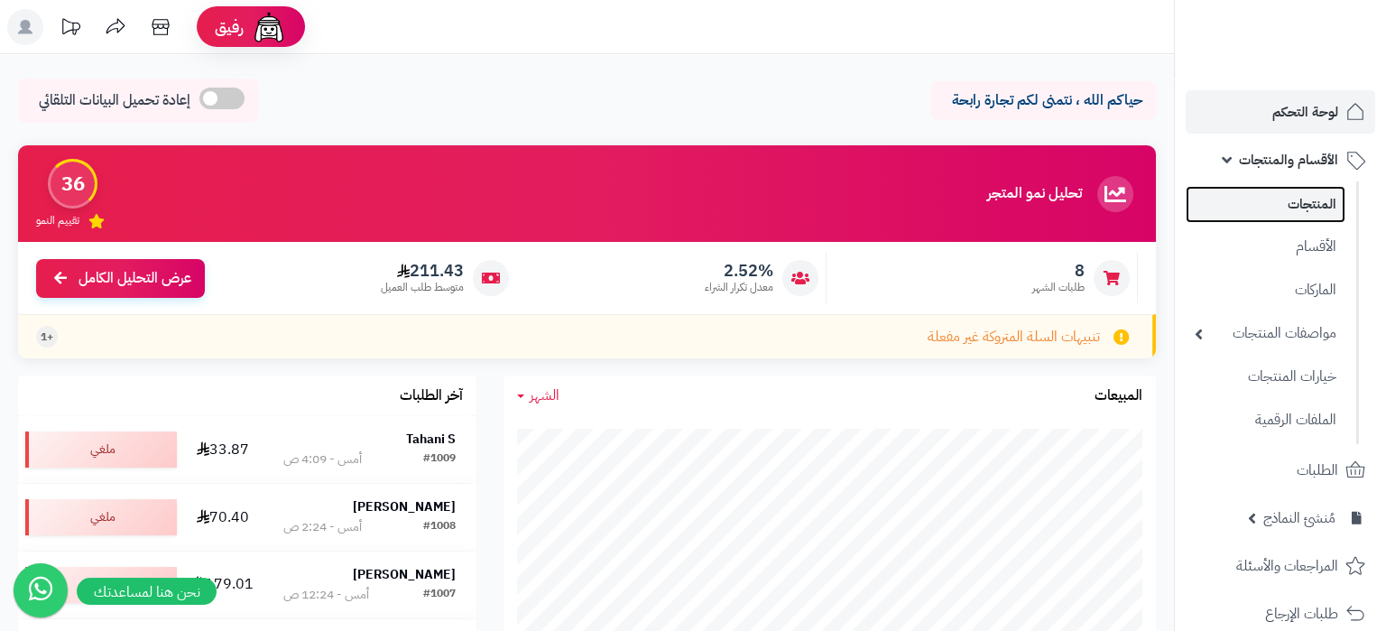
click at [1302, 202] on link "المنتجات" at bounding box center [1266, 204] width 160 height 37
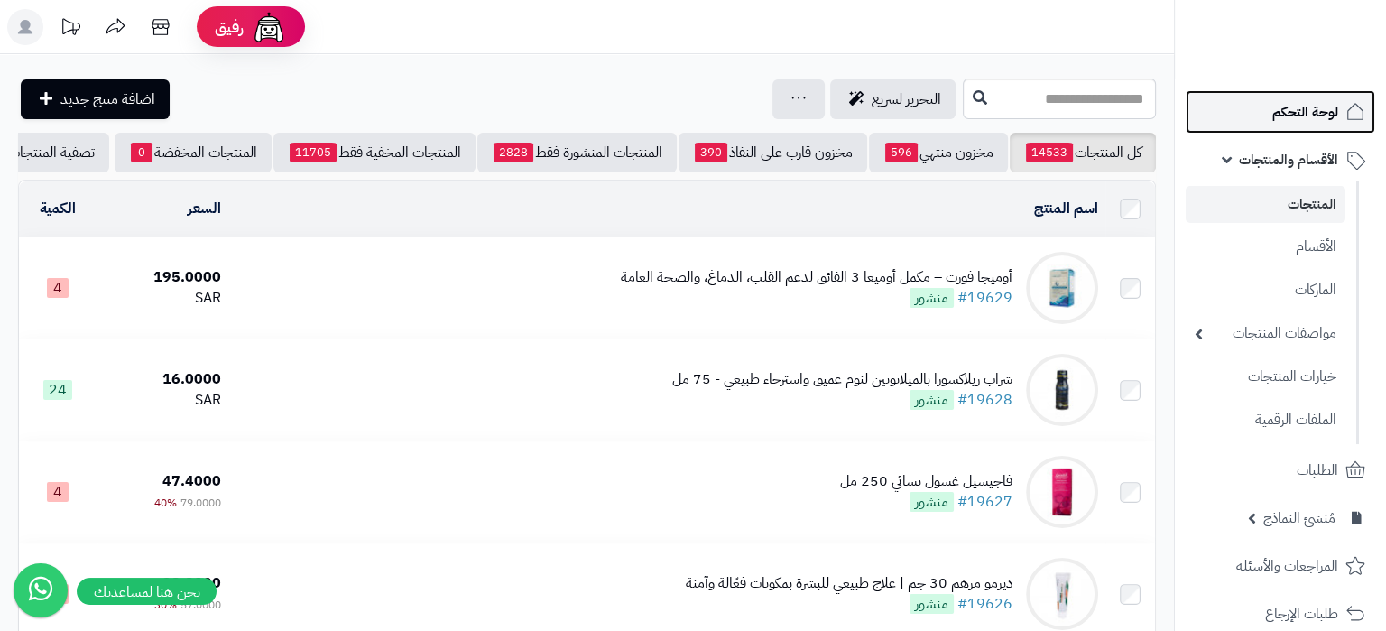
click at [1300, 120] on span "لوحة التحكم" at bounding box center [1306, 111] width 66 height 25
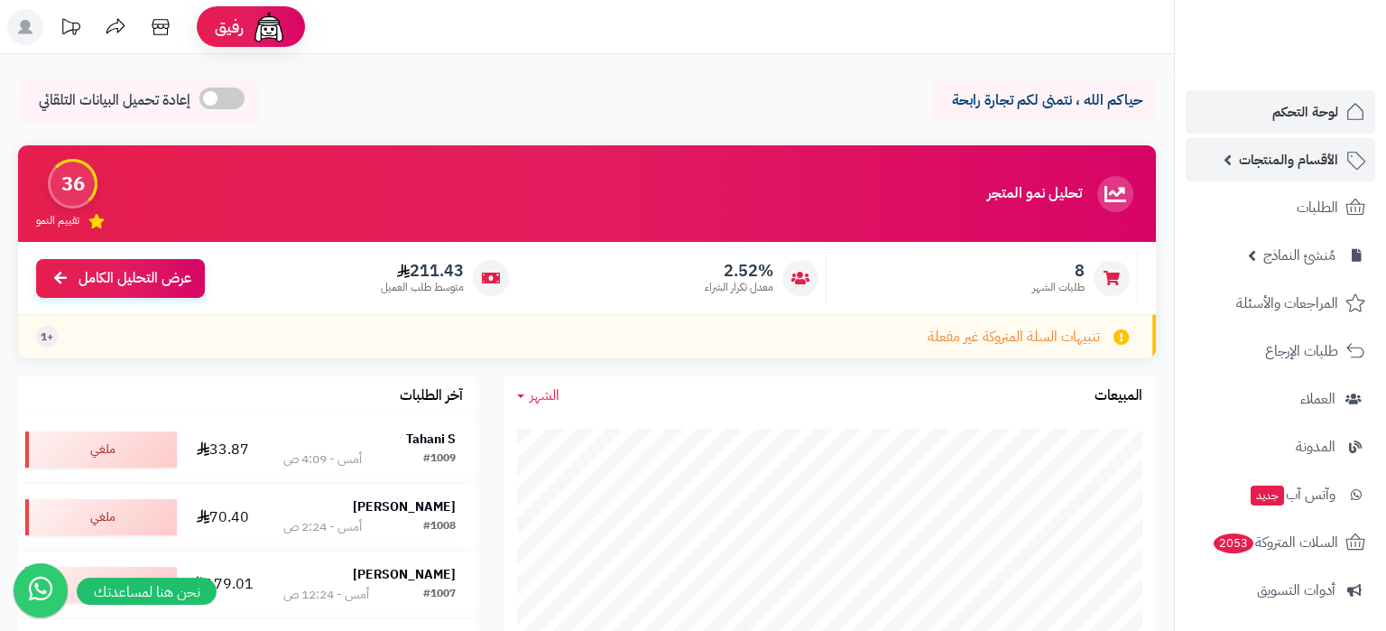
click at [1293, 158] on span "الأقسام والمنتجات" at bounding box center [1288, 159] width 99 height 25
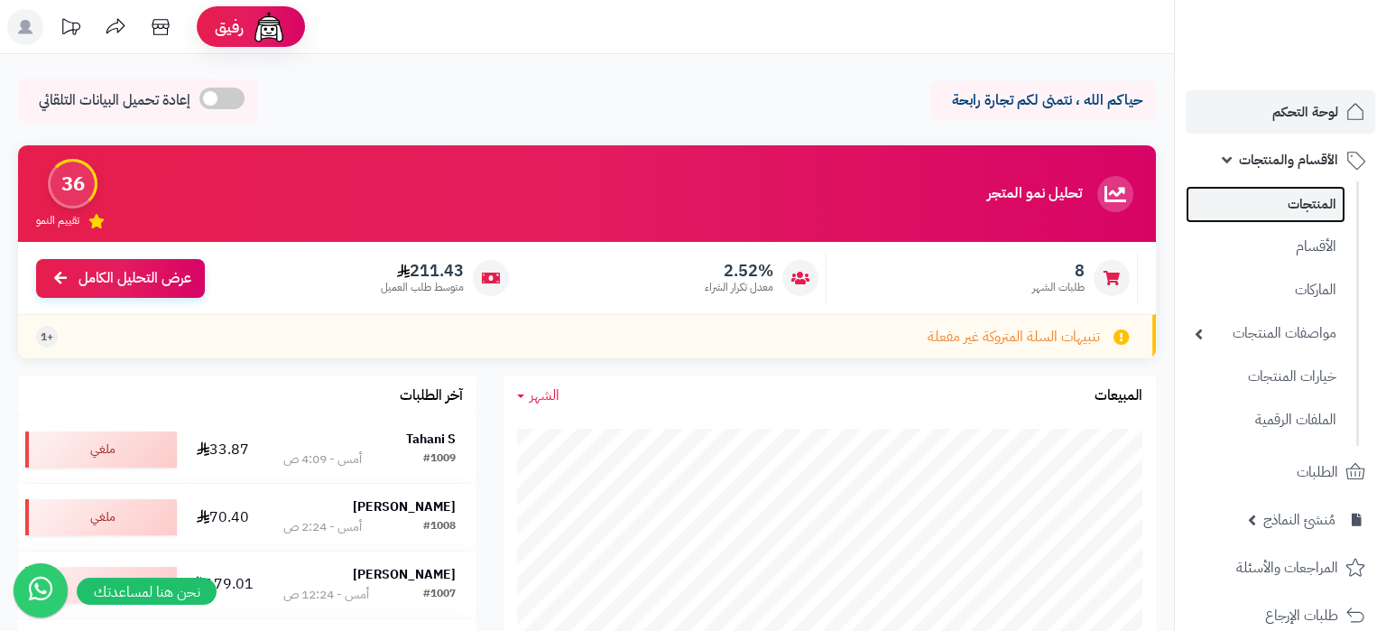
click at [1302, 215] on link "المنتجات" at bounding box center [1266, 204] width 160 height 37
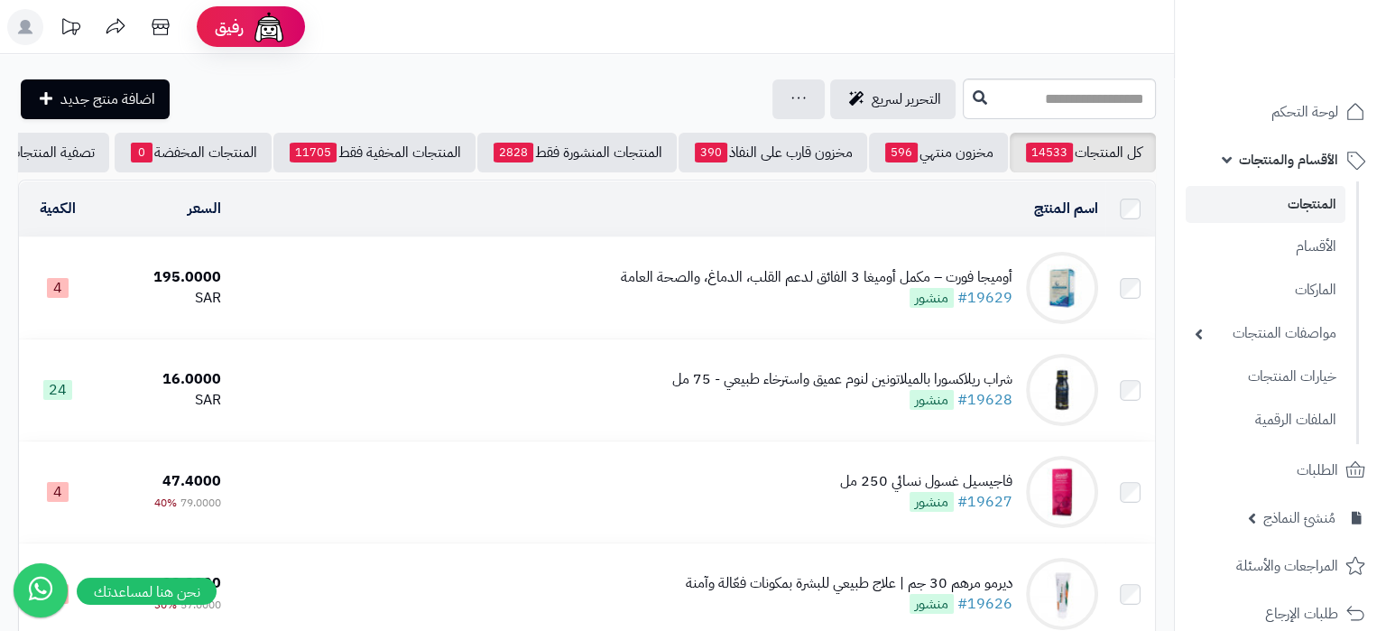
click at [705, 292] on div "أوميجا فورت – مكمل أوميغا 3 الفائق لدعم القلب، الدماغ، والصحة العامة #19629 منش…" at bounding box center [817, 288] width 392 height 42
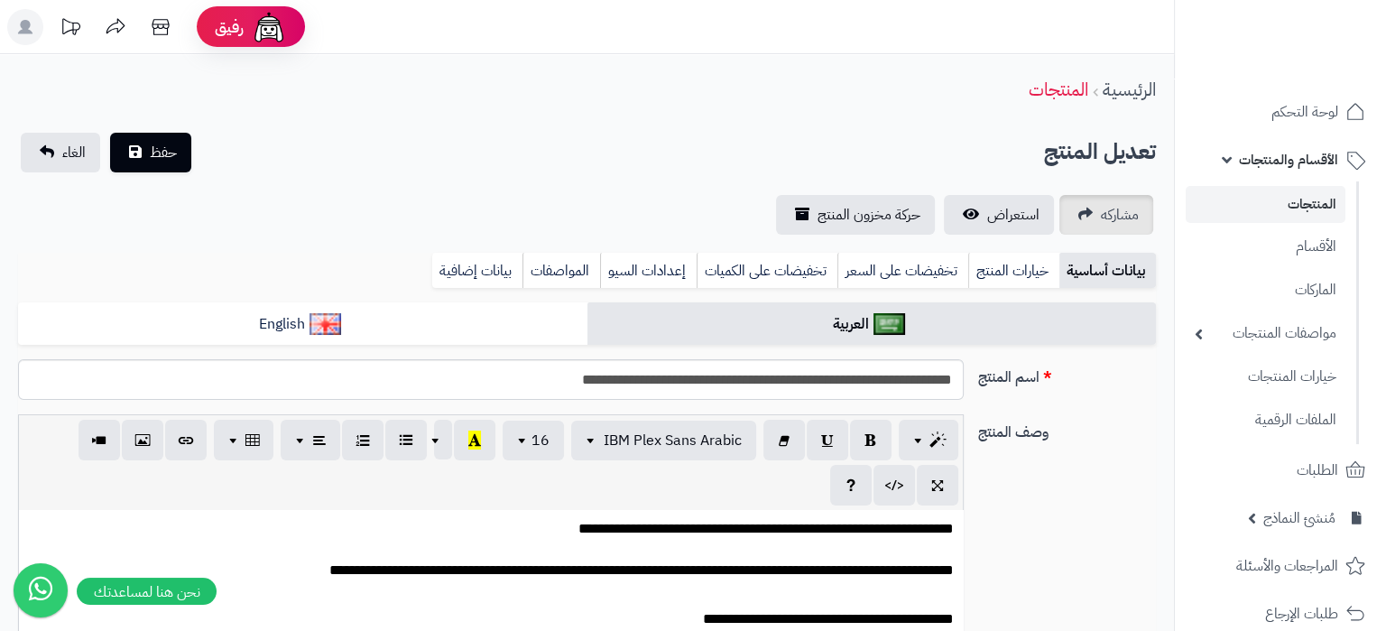
scroll to position [84, 0]
click at [1089, 210] on link "مشاركه" at bounding box center [1107, 215] width 94 height 40
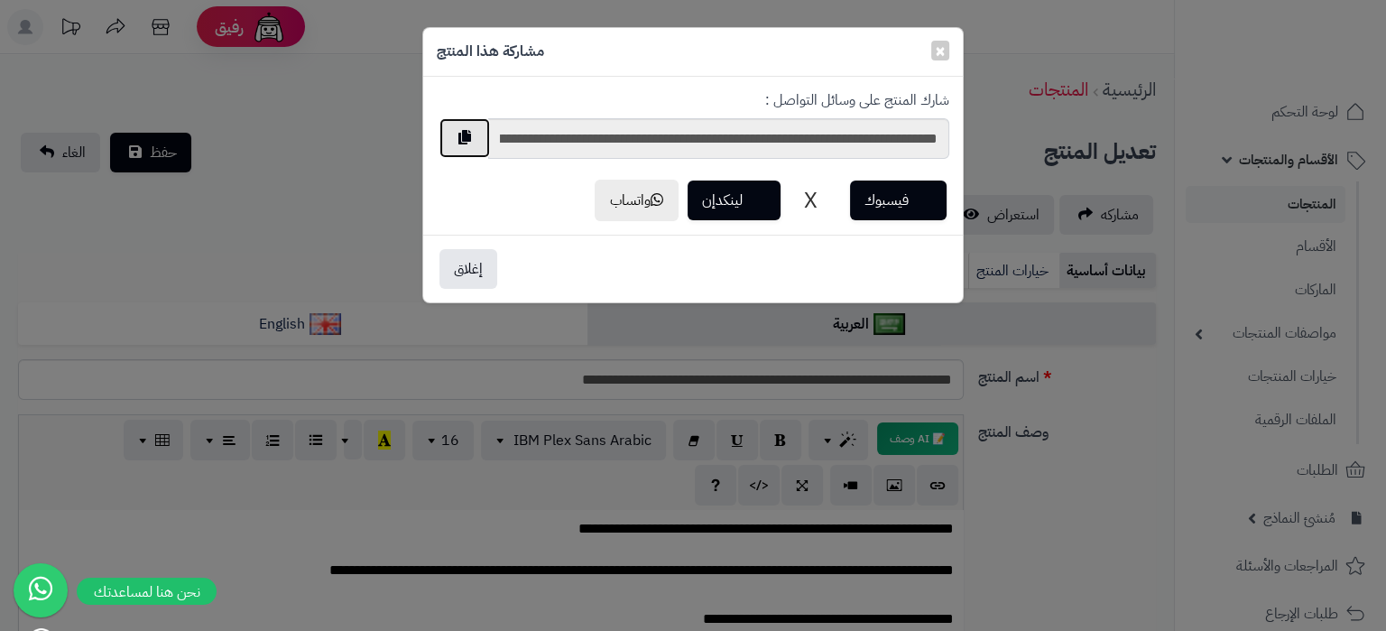
click at [459, 138] on button "button" at bounding box center [465, 138] width 51 height 40
click at [466, 140] on button "button" at bounding box center [465, 138] width 51 height 40
click at [466, 274] on button "إغلاق" at bounding box center [469, 268] width 58 height 40
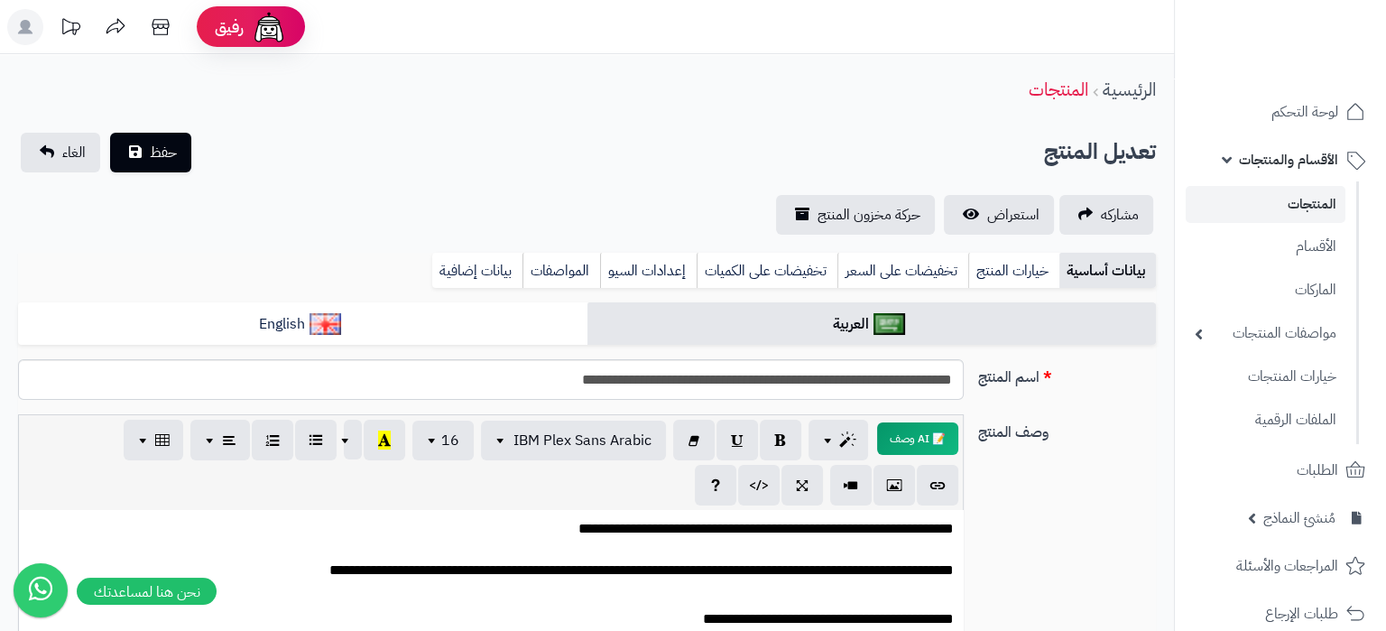
click at [1115, 430] on label "وصف المنتج" at bounding box center [1067, 428] width 192 height 29
click at [0, 0] on textarea "**********" at bounding box center [0, 0] width 0 height 0
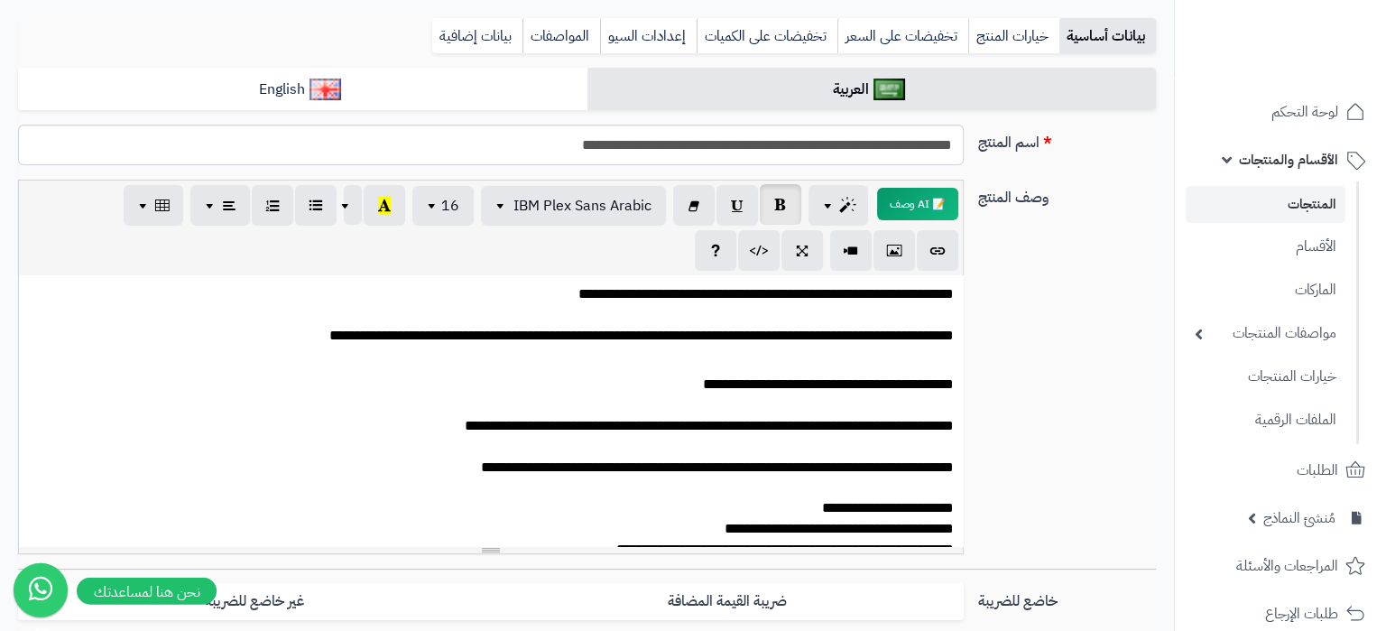
scroll to position [190, 0]
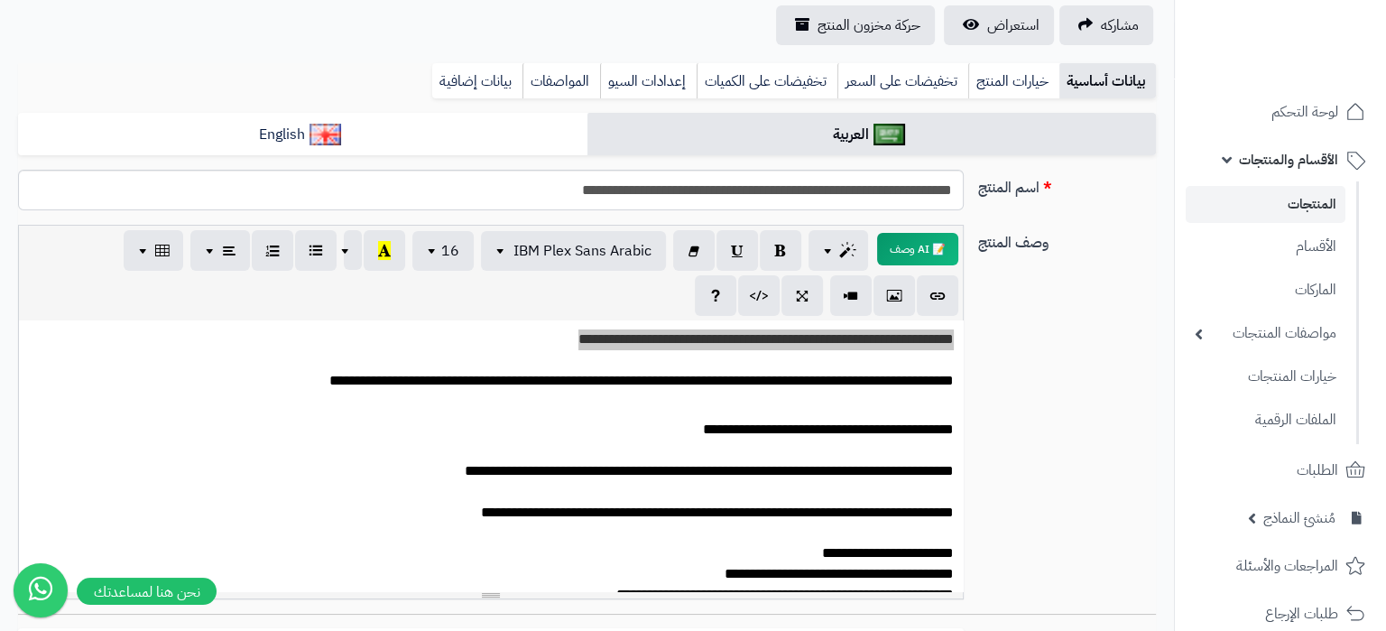
drag, startPoint x: 526, startPoint y: 341, endPoint x: 973, endPoint y: 338, distance: 446.8
click at [963, 338] on div "**********" at bounding box center [491, 455] width 944 height 271
click at [946, 364] on p "**********" at bounding box center [491, 360] width 926 height 62
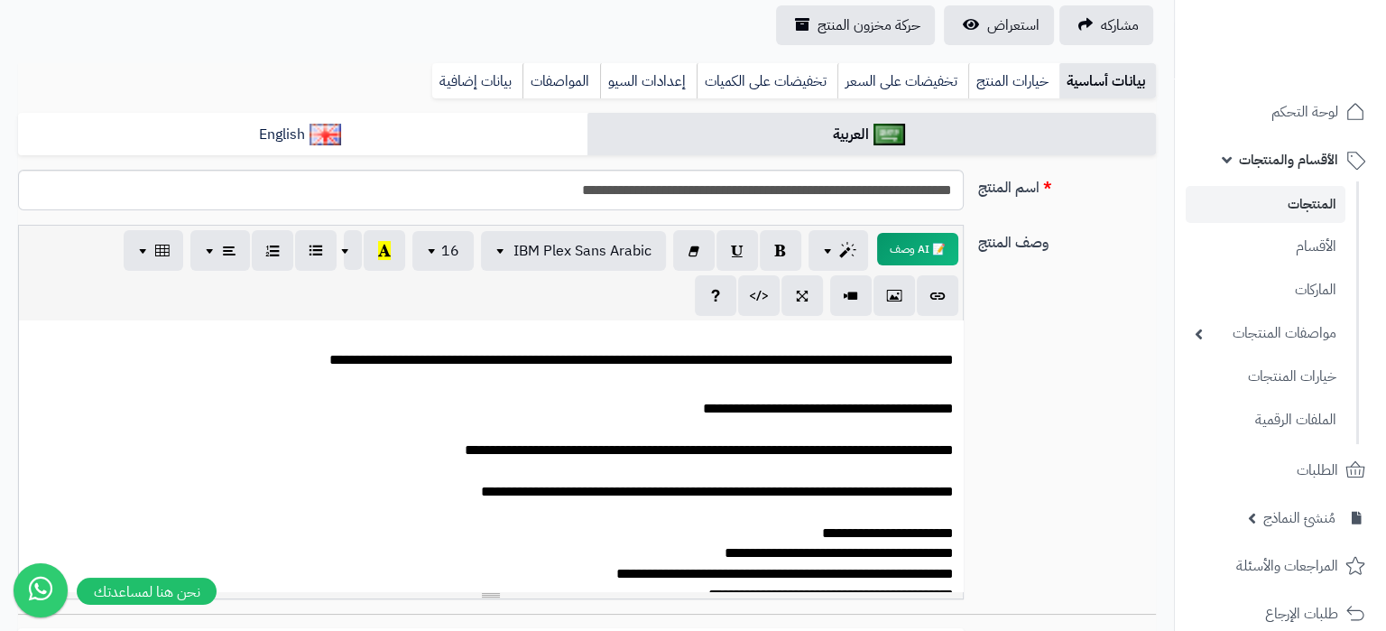
click at [1055, 357] on div "**********" at bounding box center [587, 419] width 1153 height 389
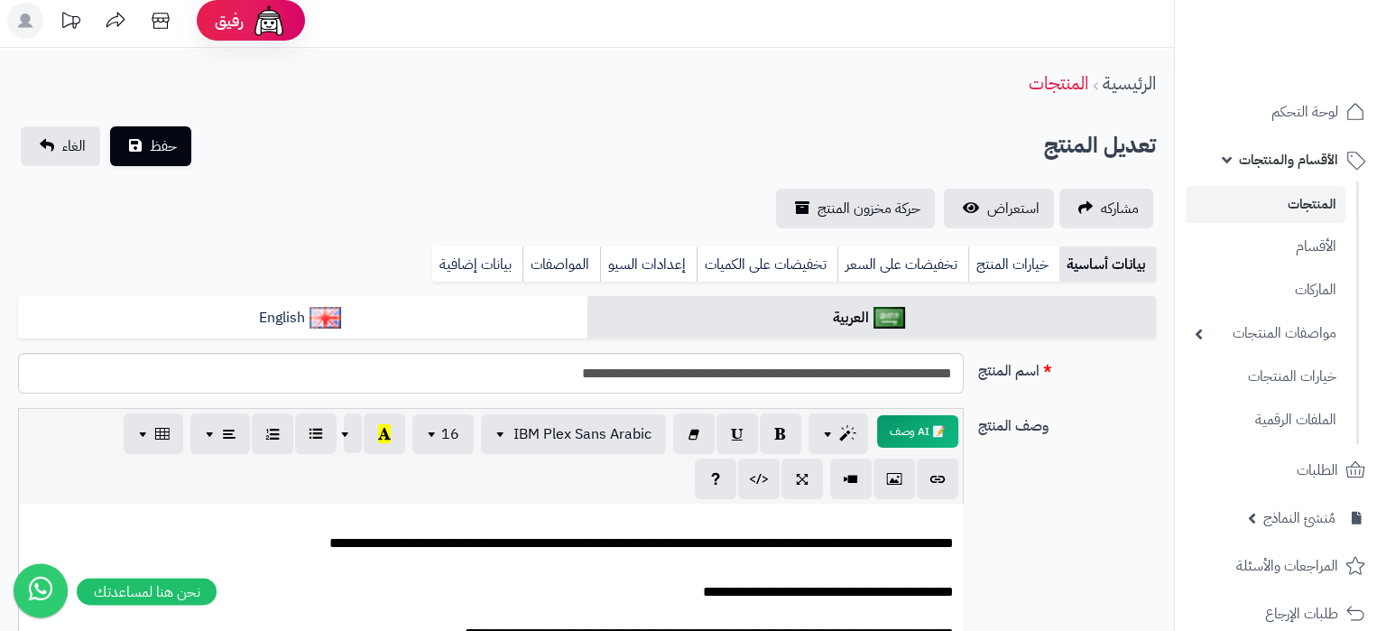
scroll to position [0, 0]
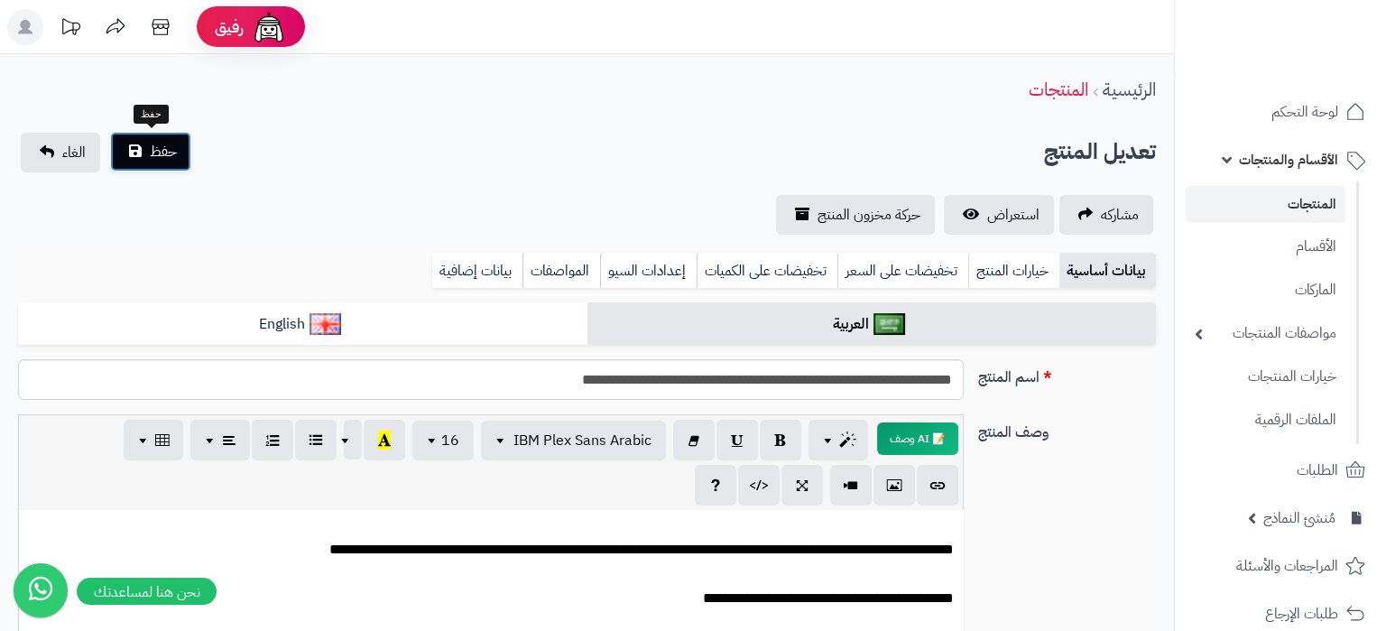
click at [161, 152] on span "حفظ" at bounding box center [163, 152] width 27 height 22
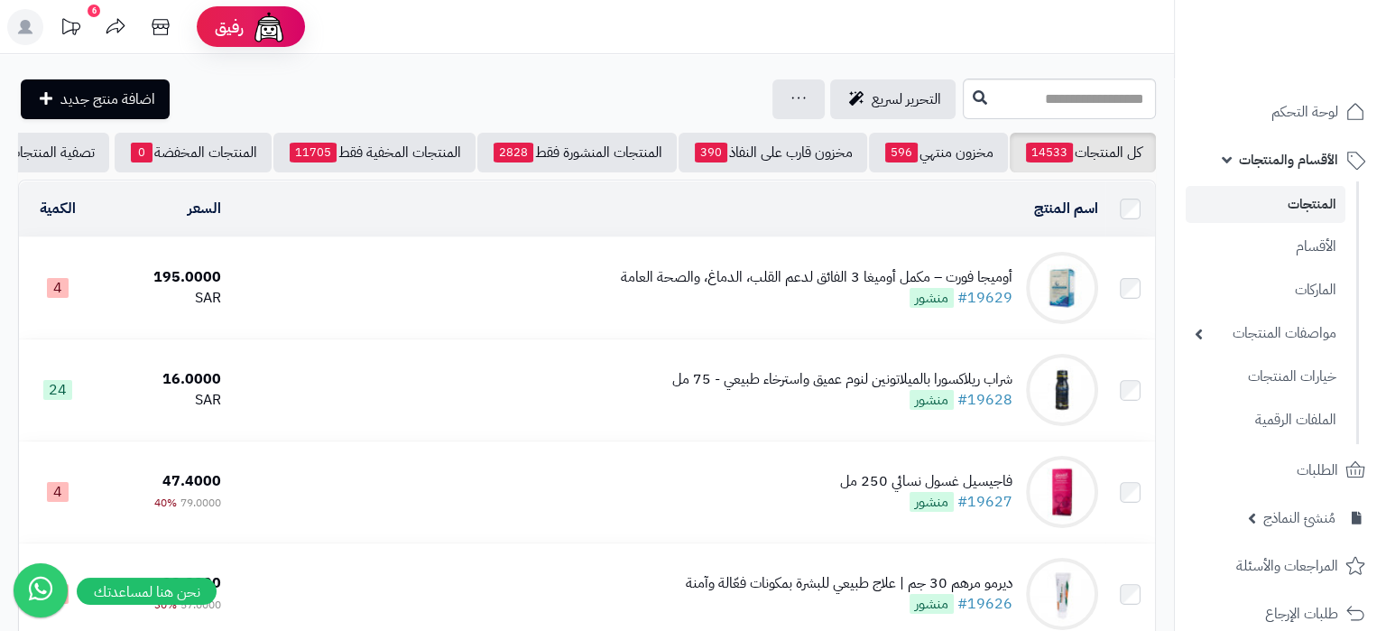
click at [716, 292] on div "أوميجا فورت – مكمل أوميغا 3 الفائق لدعم القلب، الدماغ، والصحة العامة #19629 منش…" at bounding box center [817, 288] width 392 height 42
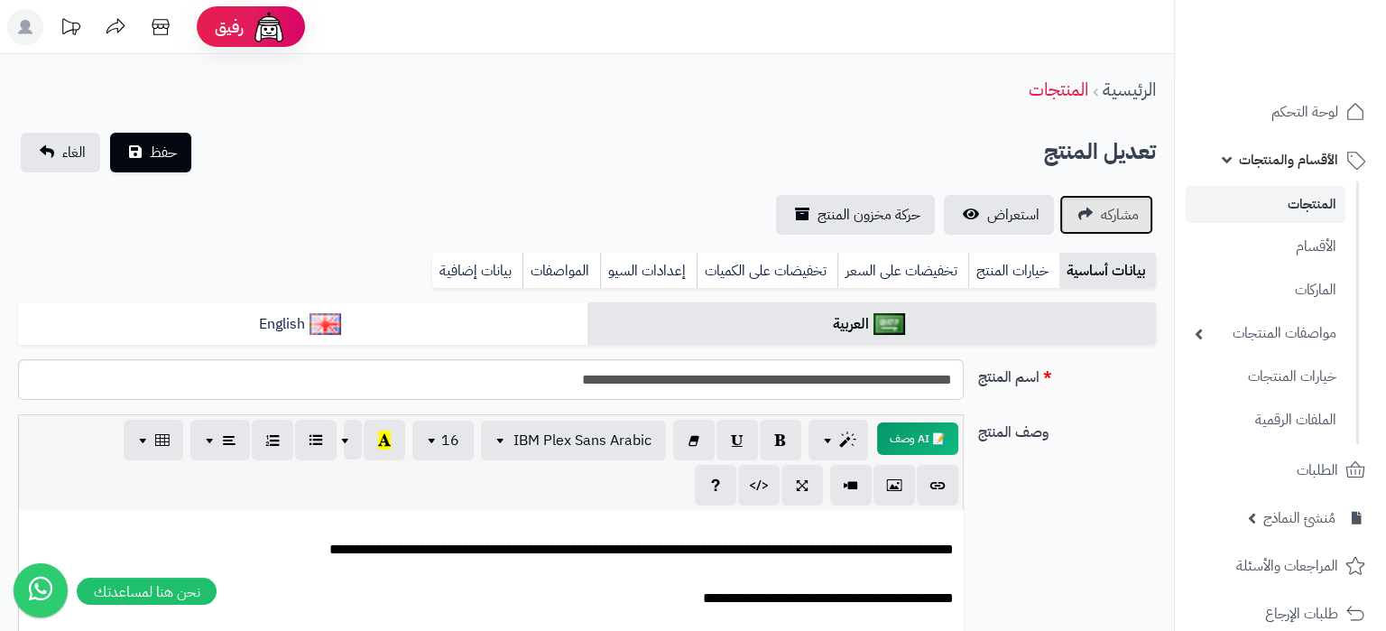
click at [1112, 209] on span "مشاركه" at bounding box center [1120, 215] width 38 height 22
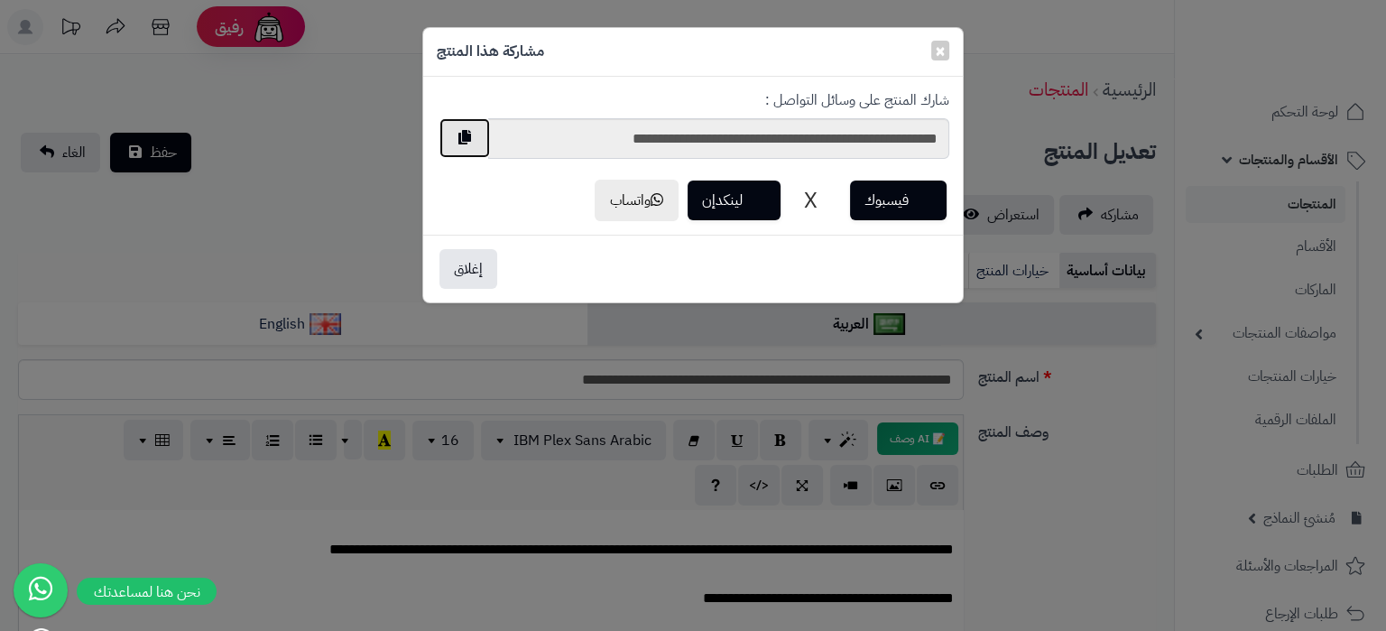
click at [454, 133] on button "button" at bounding box center [465, 138] width 51 height 40
click at [470, 153] on button "button" at bounding box center [465, 138] width 51 height 40
click at [942, 56] on span "×" at bounding box center [940, 49] width 11 height 27
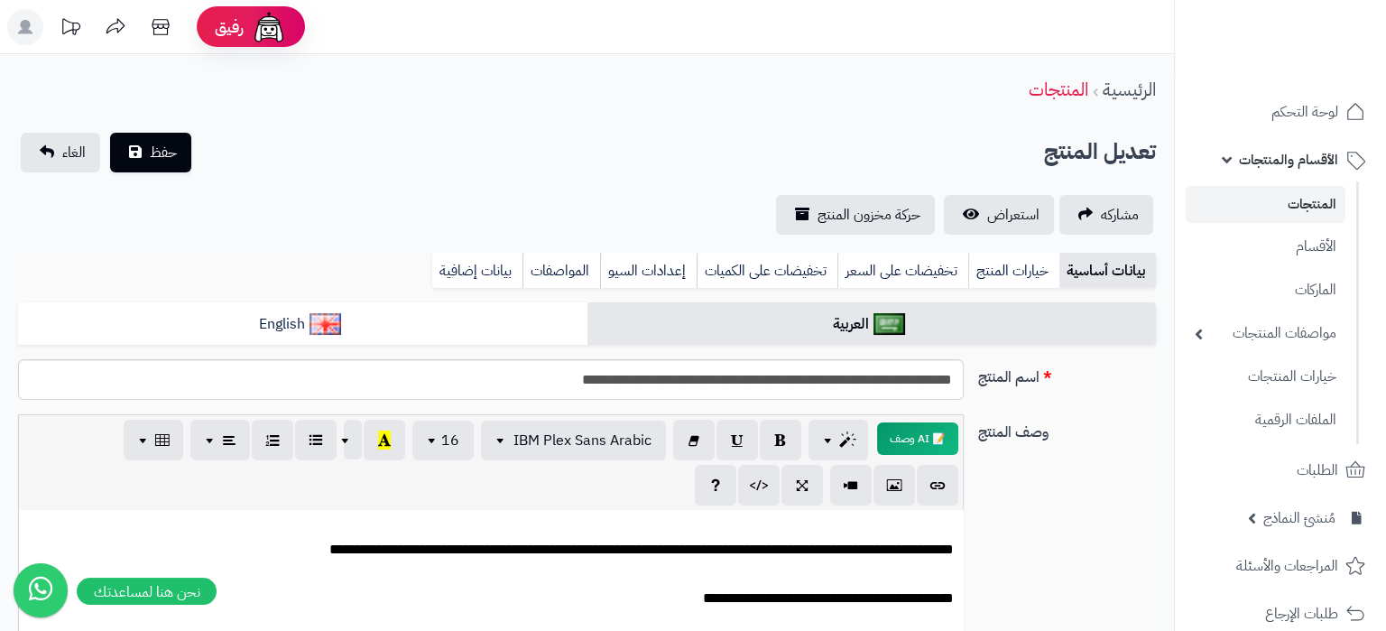
click at [1311, 202] on link "المنتجات" at bounding box center [1266, 204] width 160 height 37
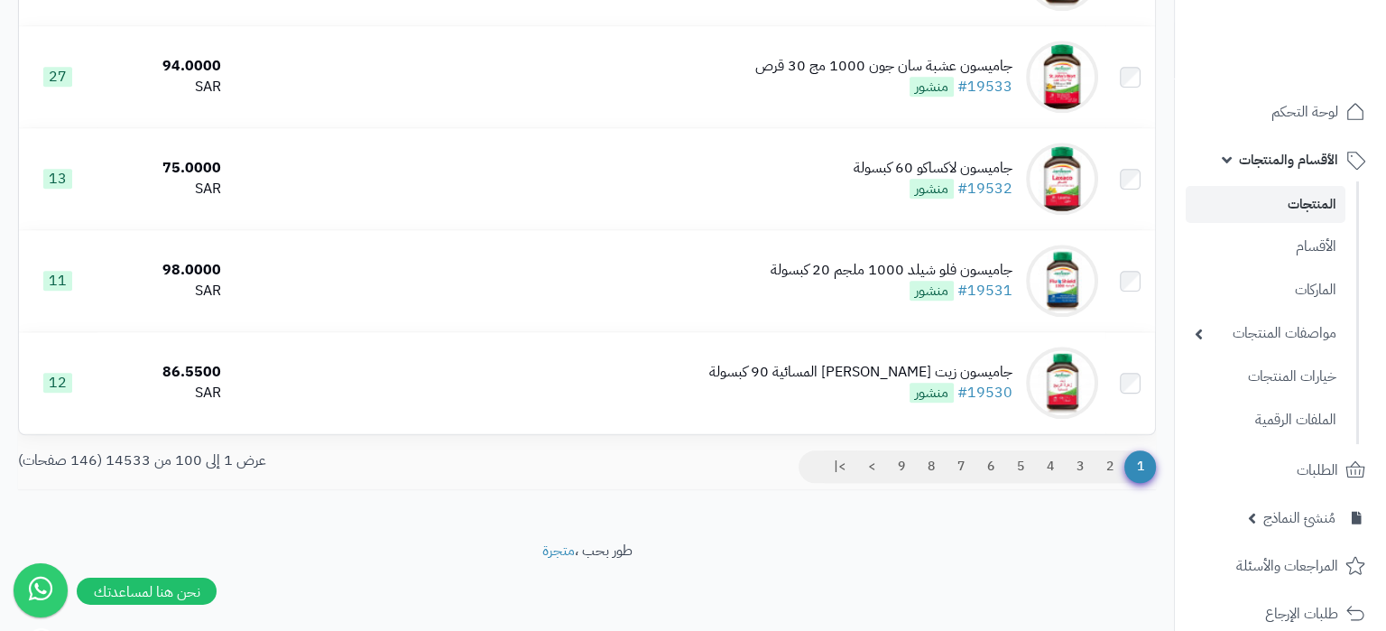
scroll to position [10053, 0]
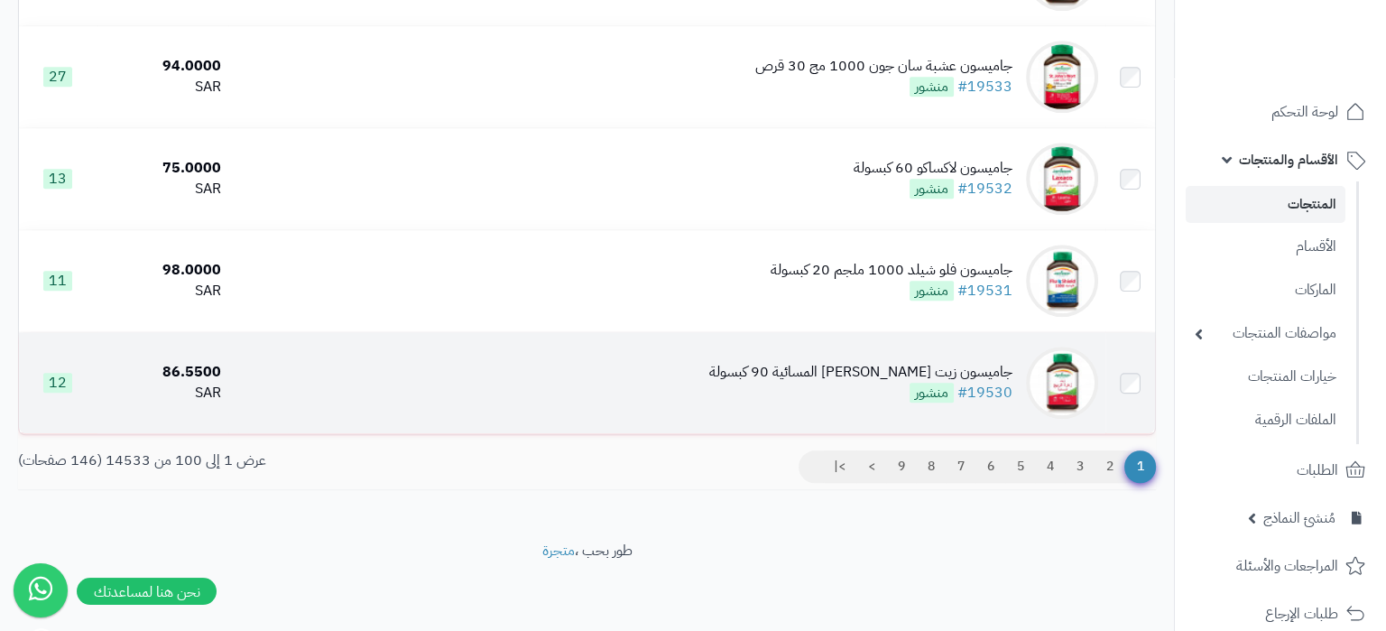
click at [792, 393] on div "جاميسون زيت [PERSON_NAME] المسائية 90 كبسولة #19530 منشور" at bounding box center [860, 383] width 303 height 42
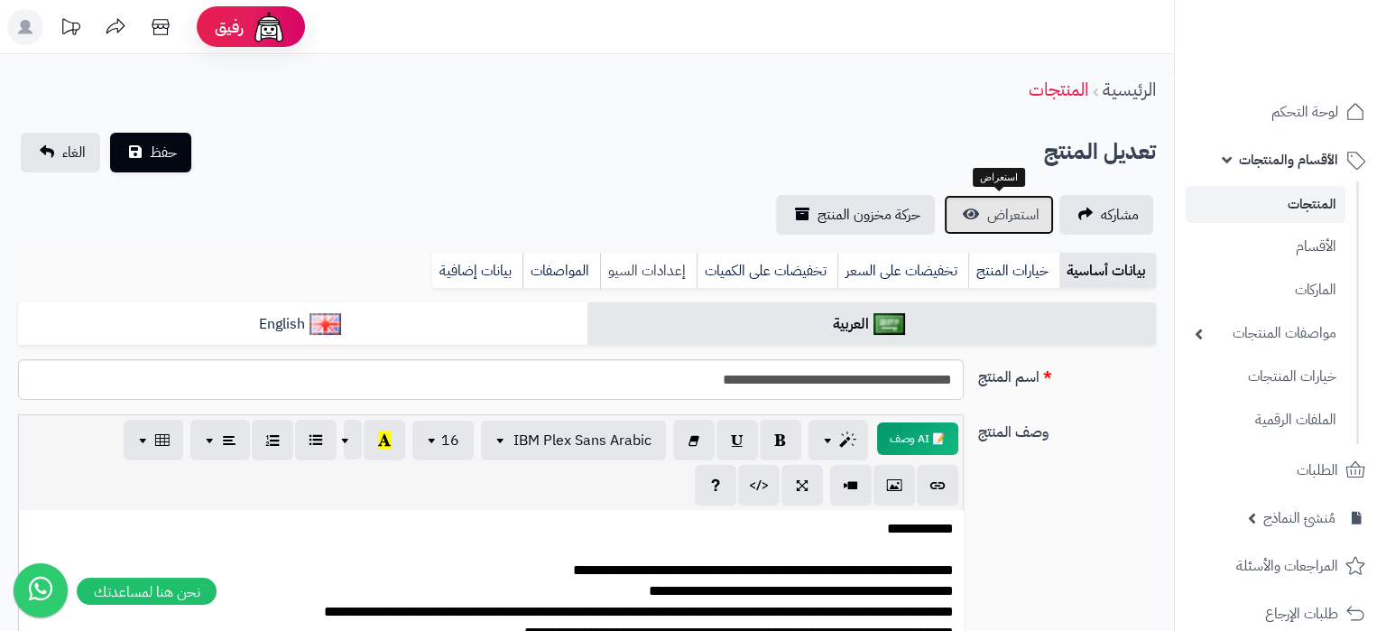
scroll to position [95, 0]
